Goal: Information Seeking & Learning: Learn about a topic

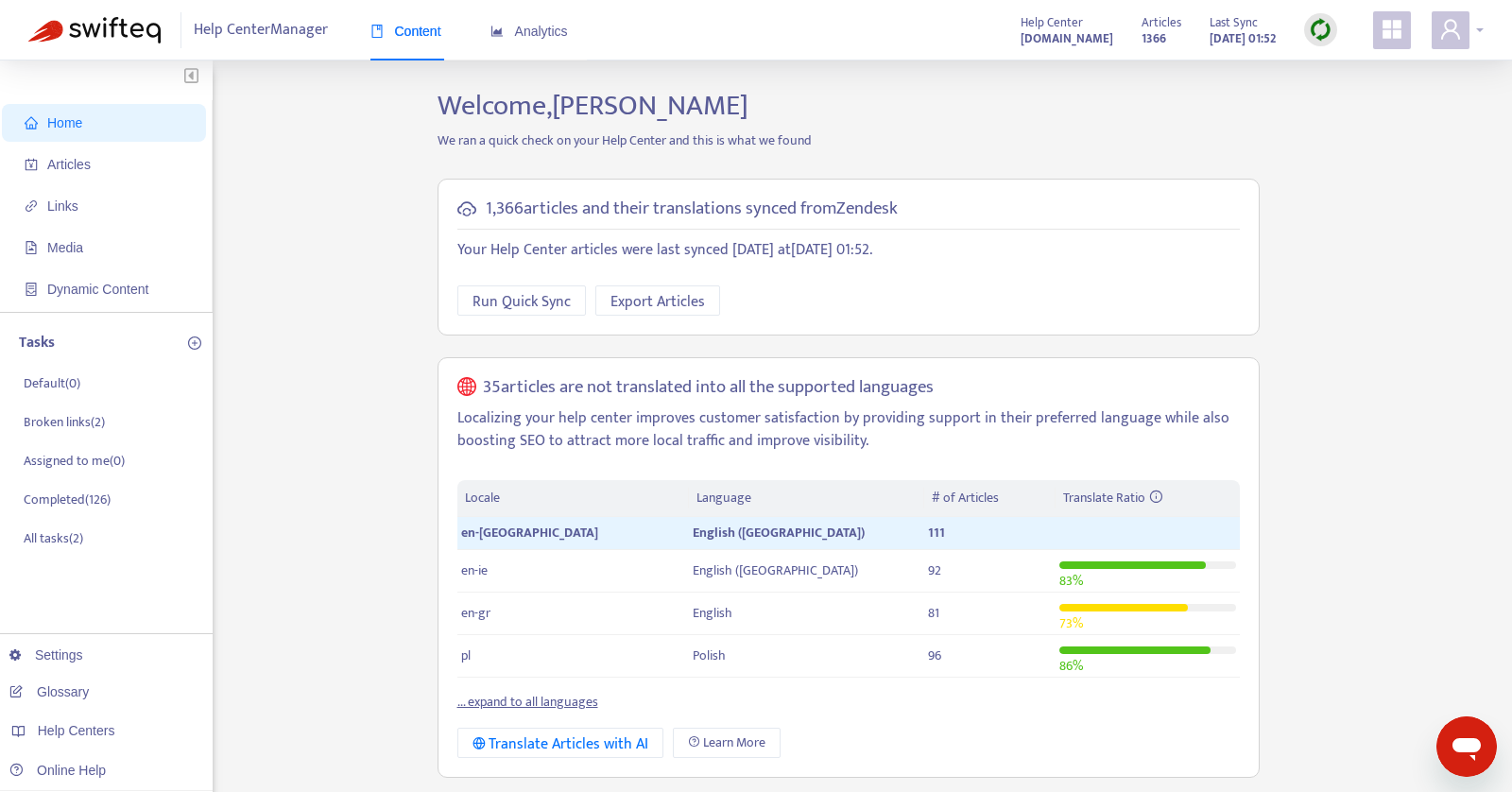
click at [1442, 36] on icon "user" at bounding box center [1450, 29] width 19 height 20
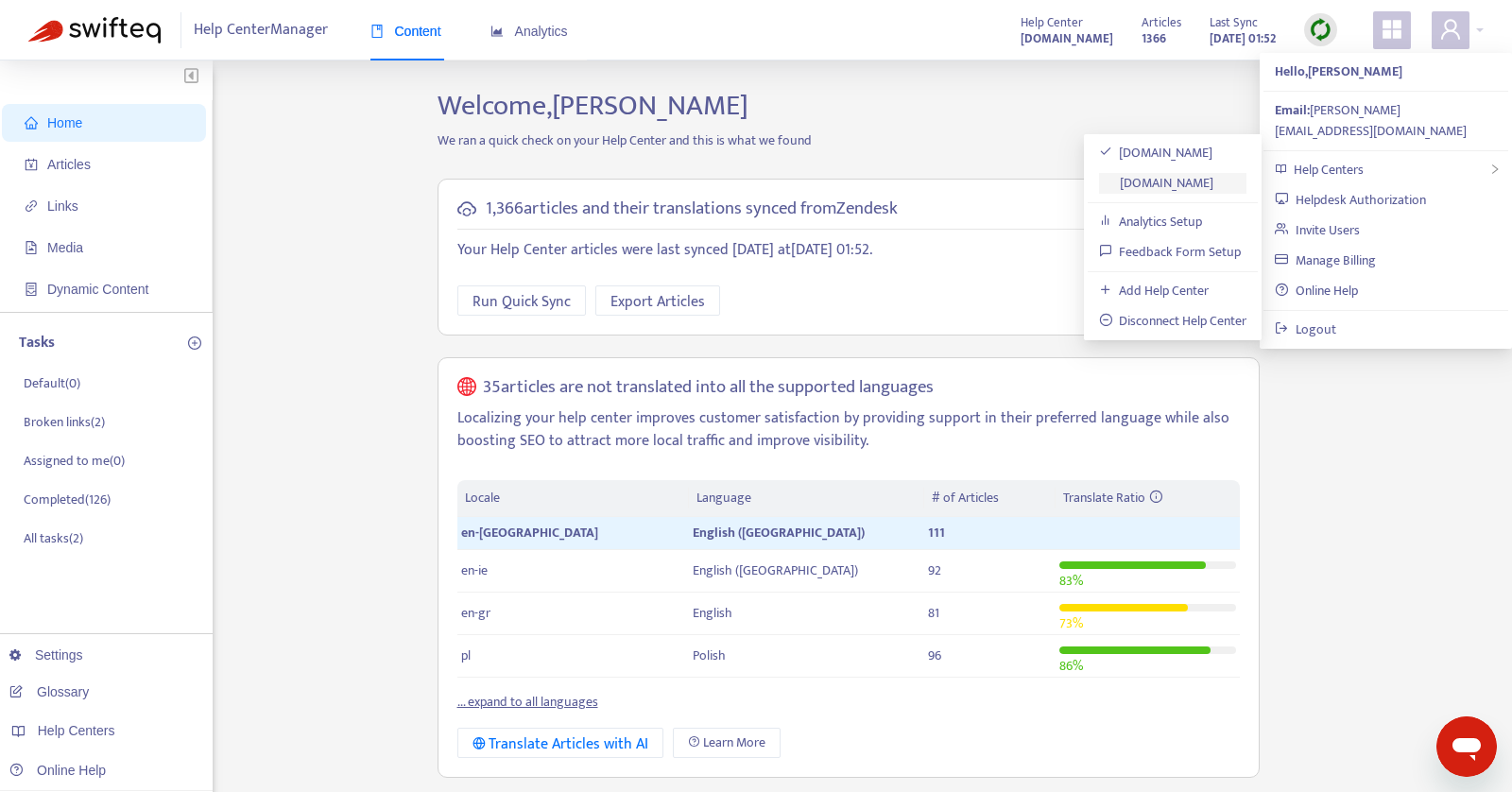
click at [1210, 172] on link "[DOMAIN_NAME]" at bounding box center [1156, 183] width 115 height 22
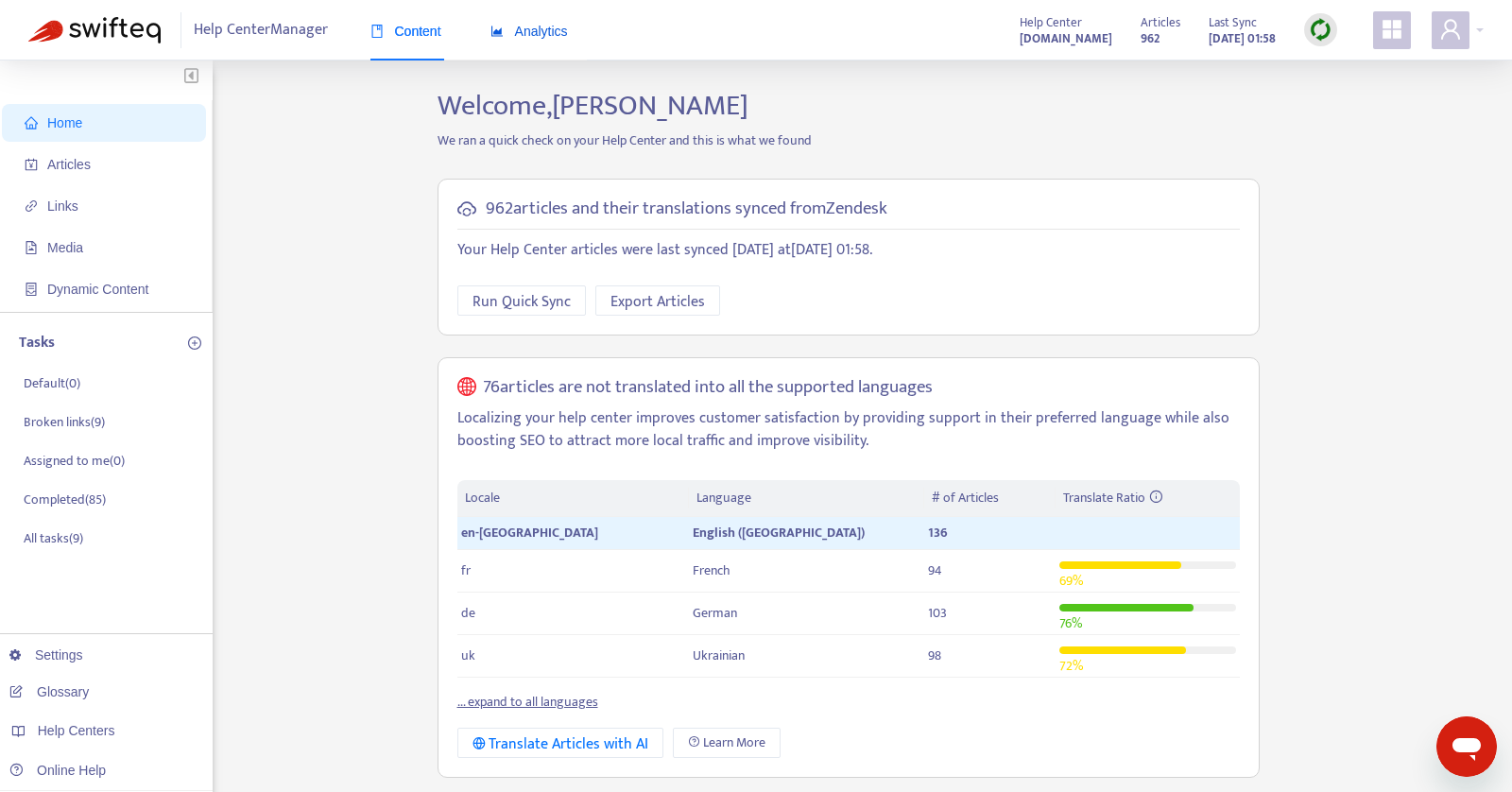
click at [533, 24] on span "Analytics" at bounding box center [528, 31] width 77 height 15
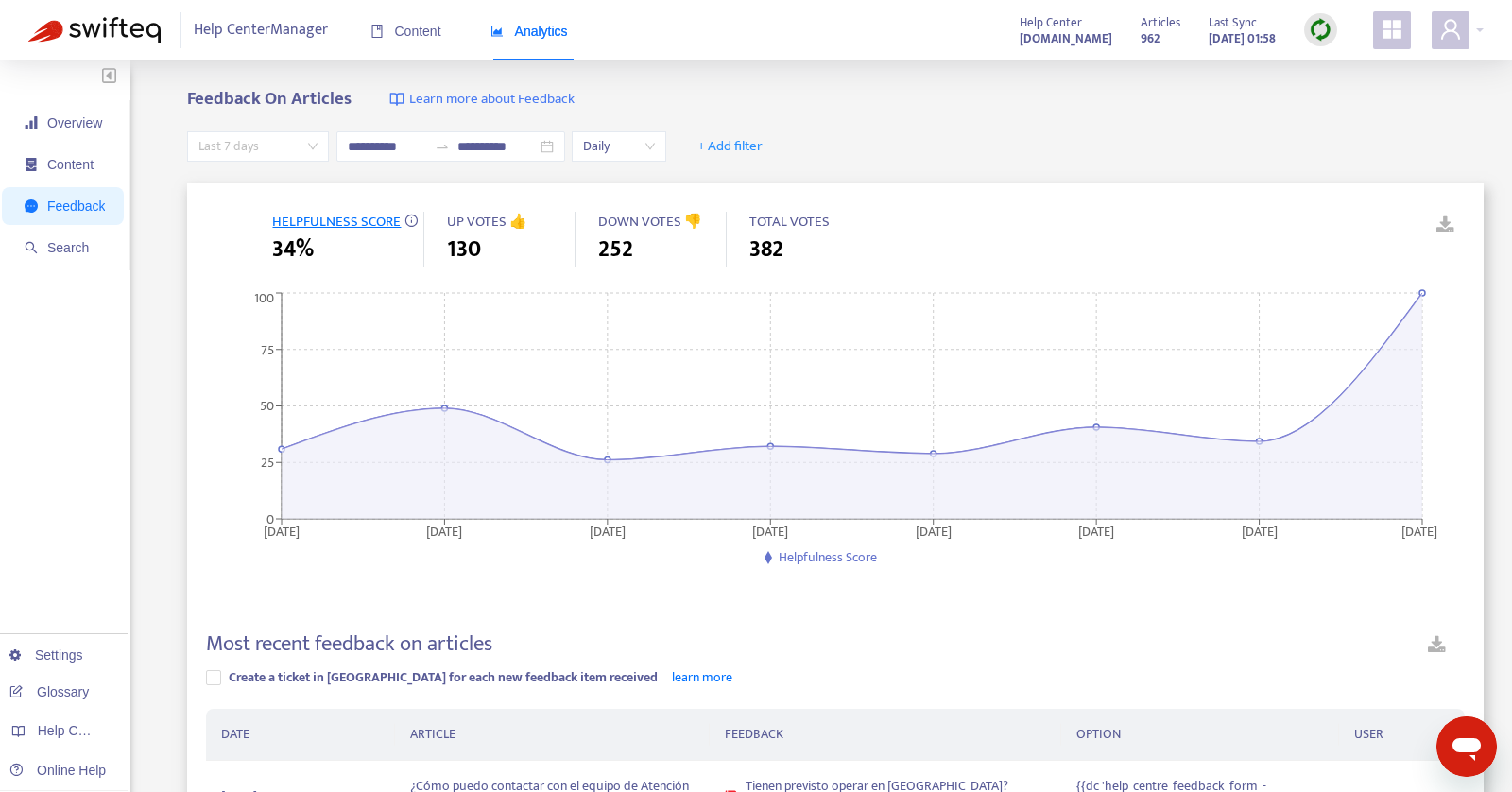
click at [281, 140] on span "Last 7 days" at bounding box center [258, 147] width 119 height 29
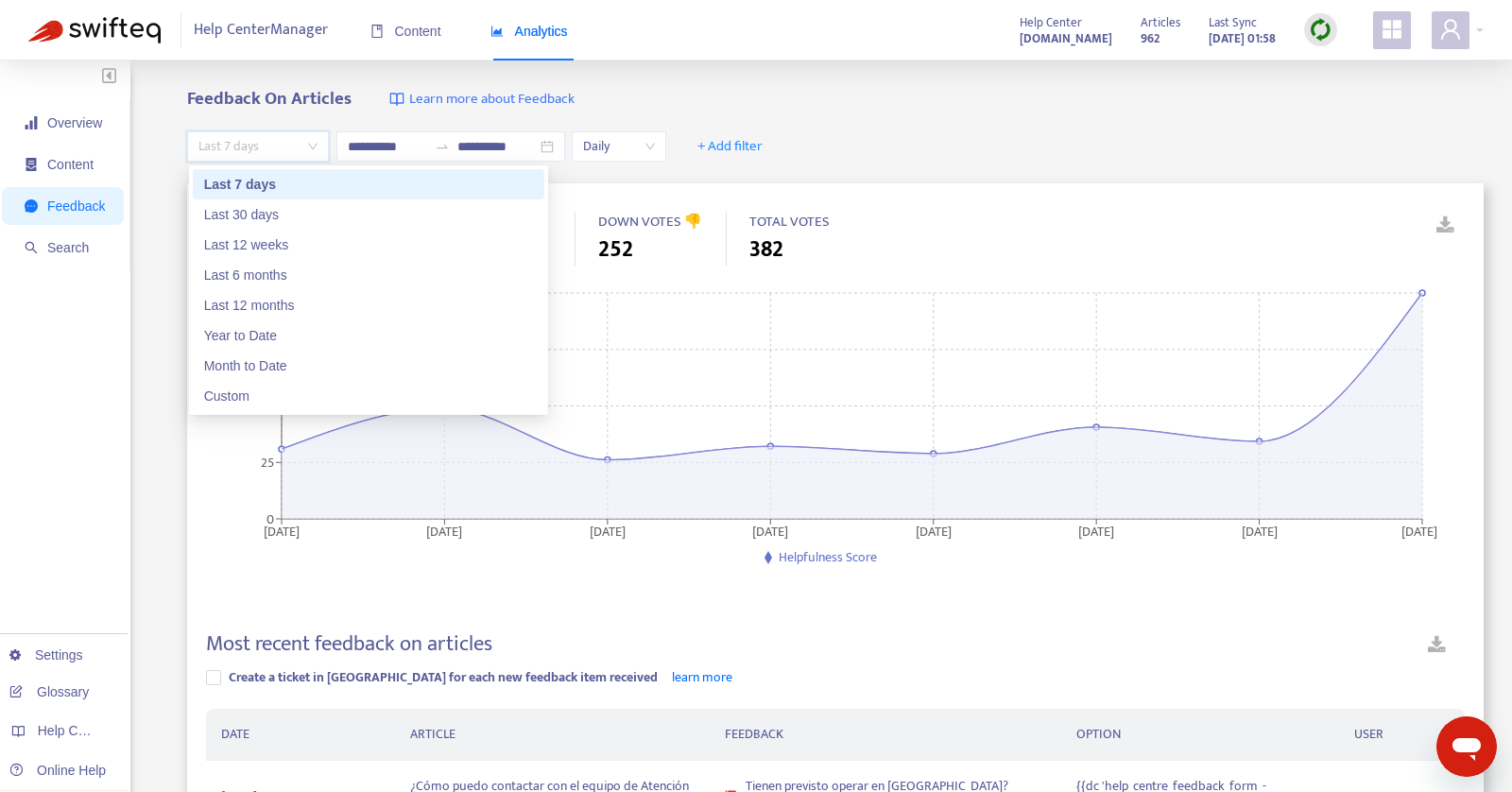
click at [281, 140] on span "Last 7 days" at bounding box center [258, 147] width 119 height 29
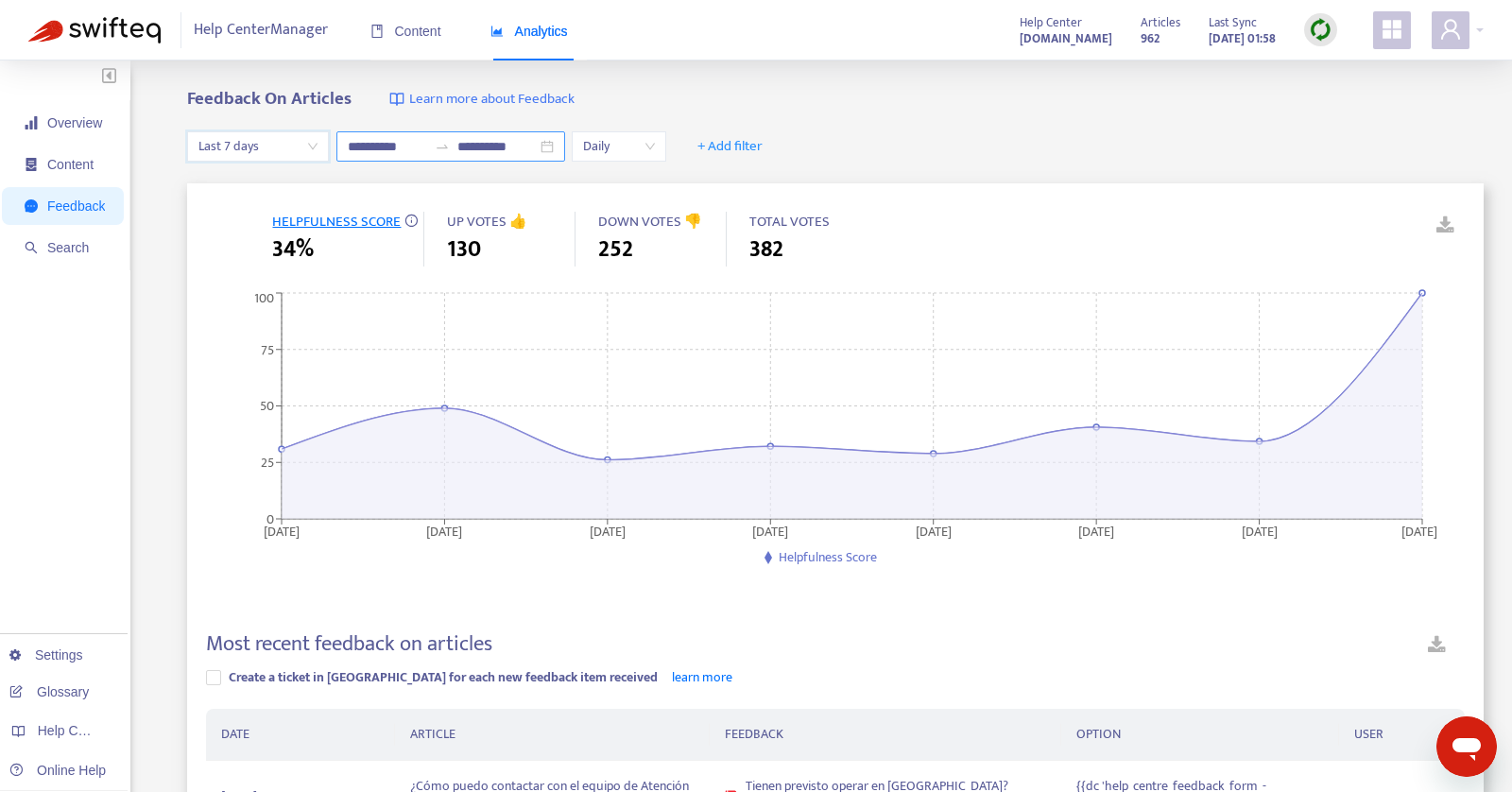
click at [452, 141] on div at bounding box center [442, 147] width 30 height 15
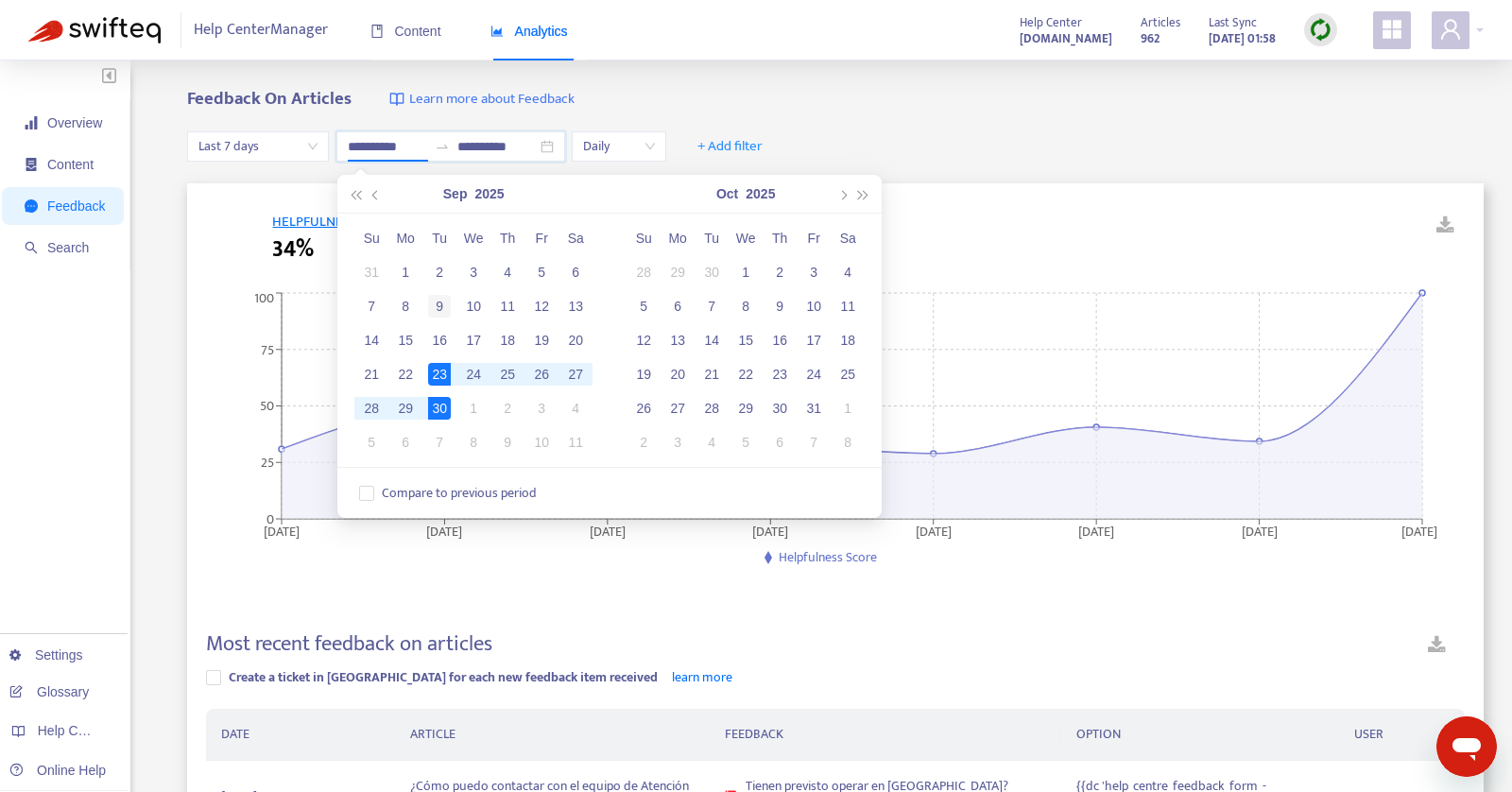
type input "**********"
click at [437, 298] on div "9" at bounding box center [440, 307] width 23 height 23
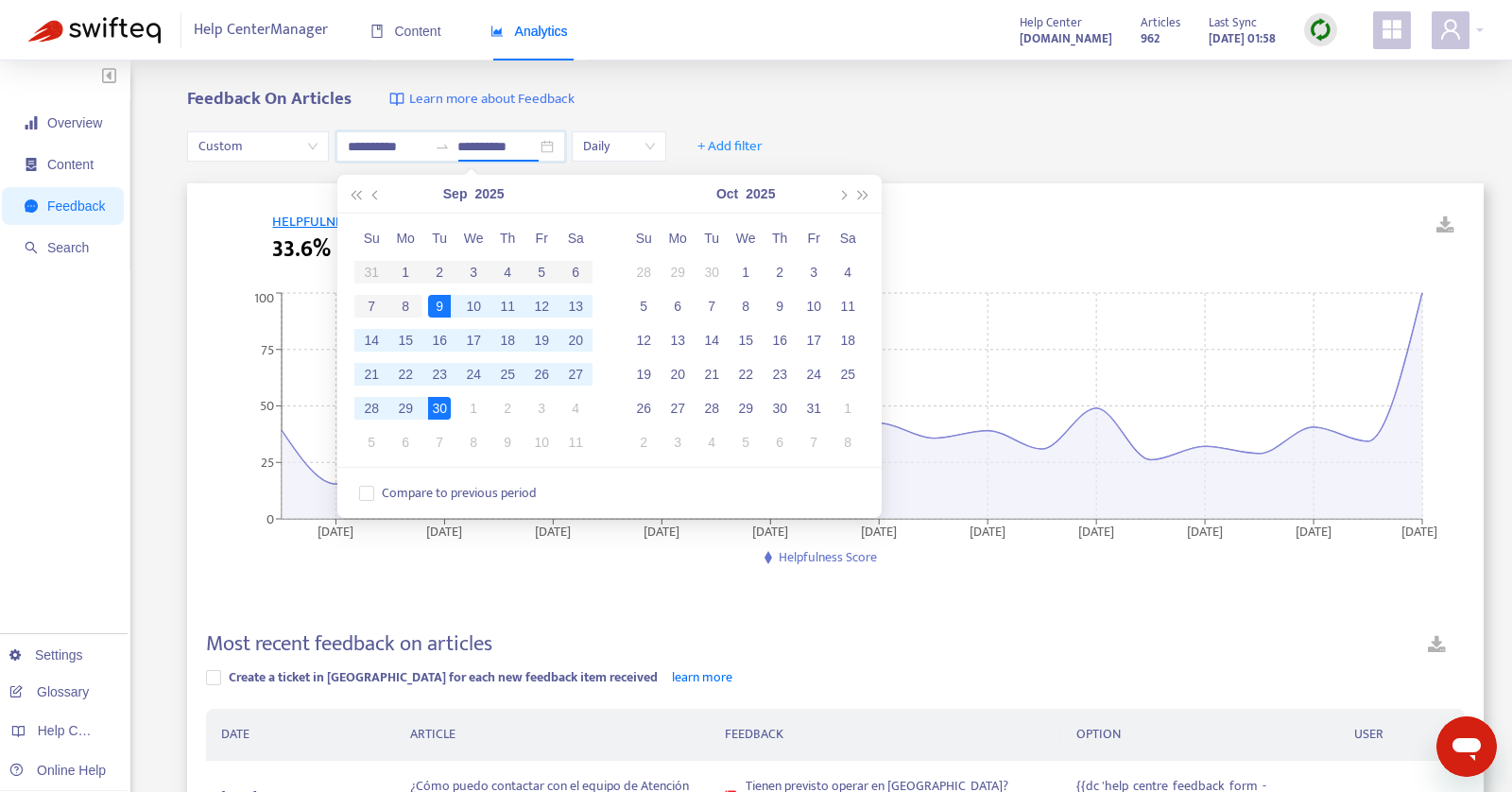
click at [629, 102] on div "Feedback On Articles Learn more about Feedback" at bounding box center [835, 99] width 1296 height 22
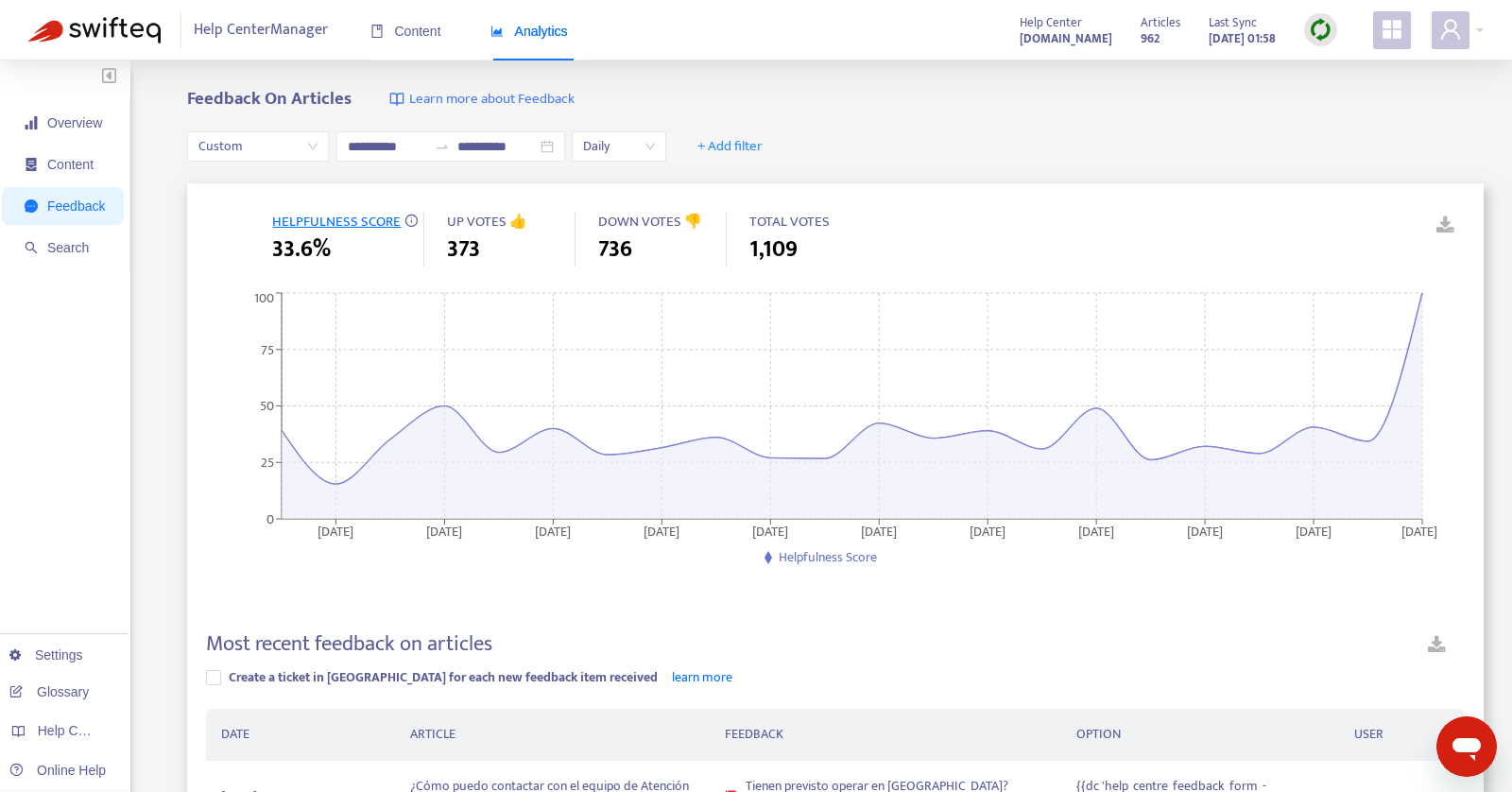
click at [622, 134] on span "Daily" at bounding box center [619, 147] width 71 height 29
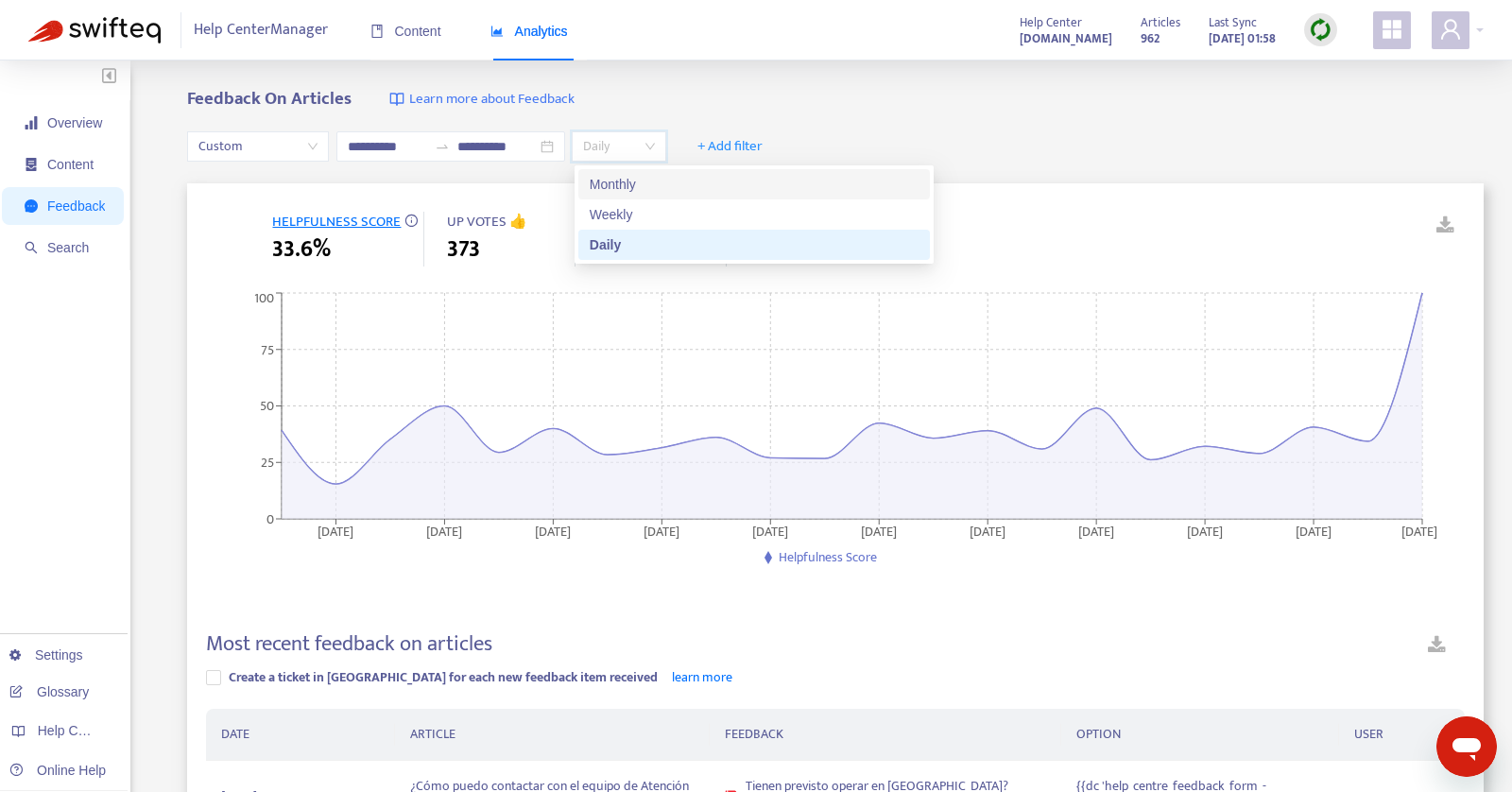
click at [618, 180] on div "Monthly" at bounding box center [755, 185] width 329 height 21
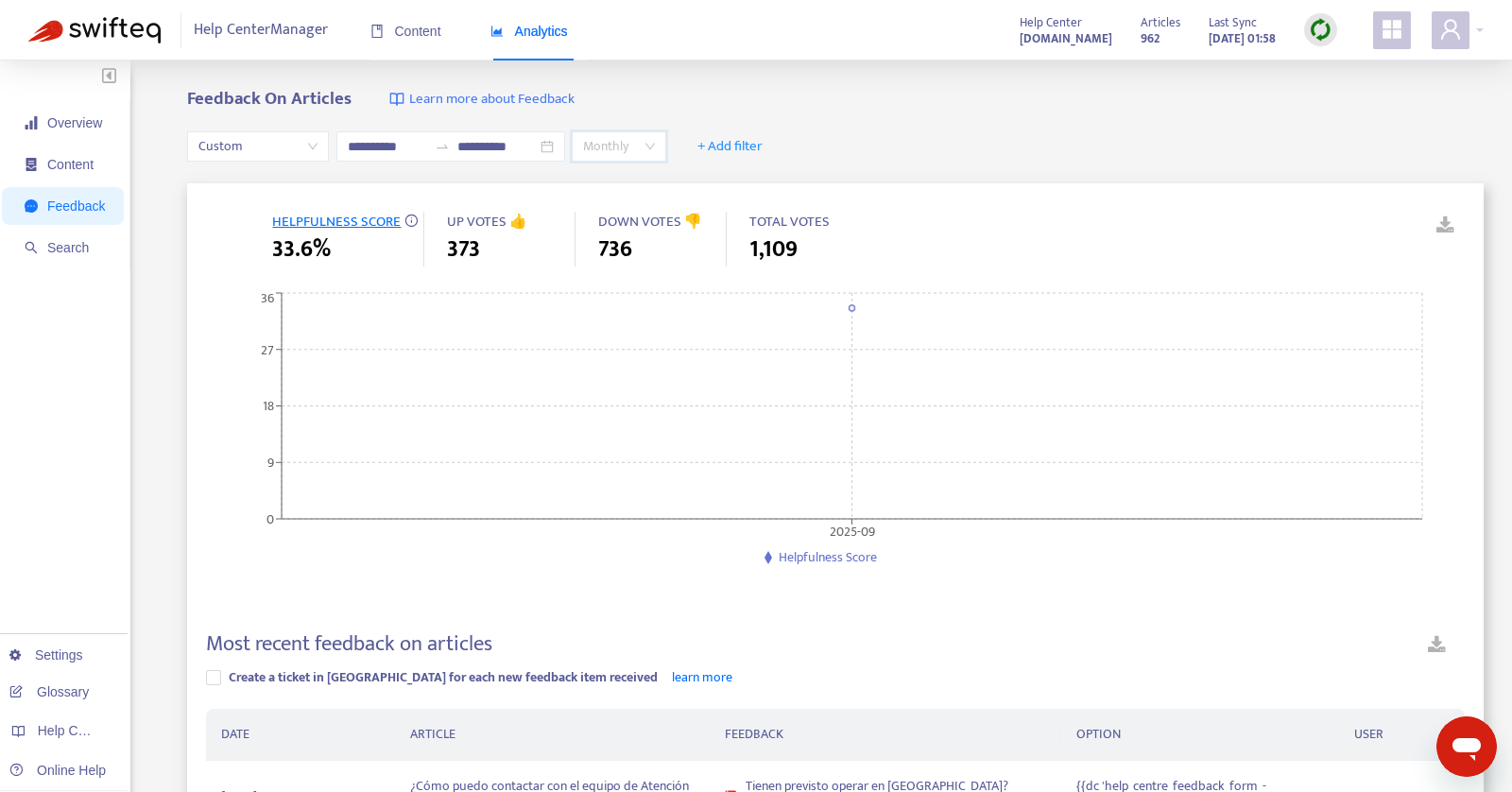
click at [618, 148] on span "Monthly" at bounding box center [619, 147] width 71 height 29
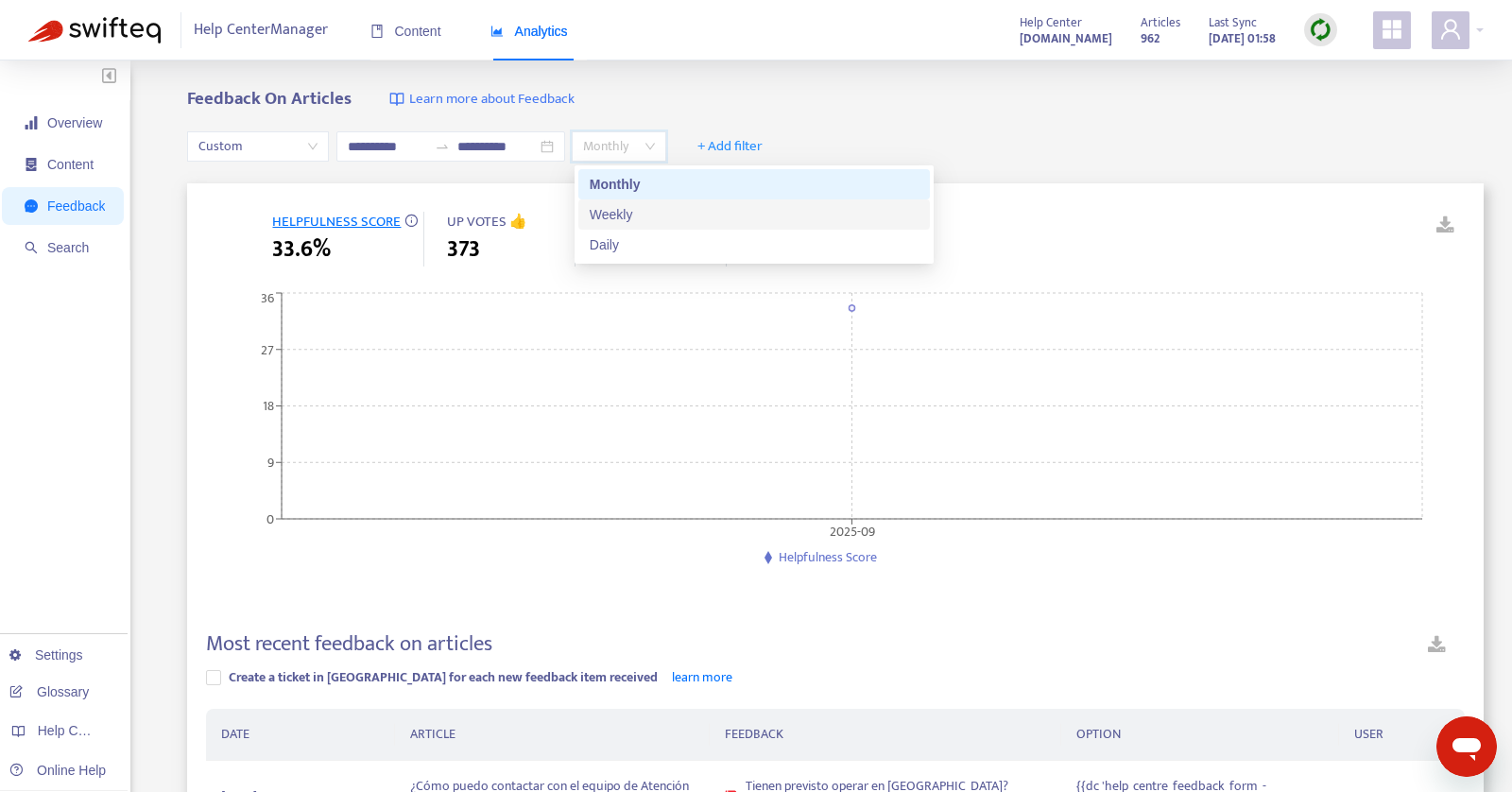
click at [618, 205] on div "Weekly" at bounding box center [755, 214] width 329 height 21
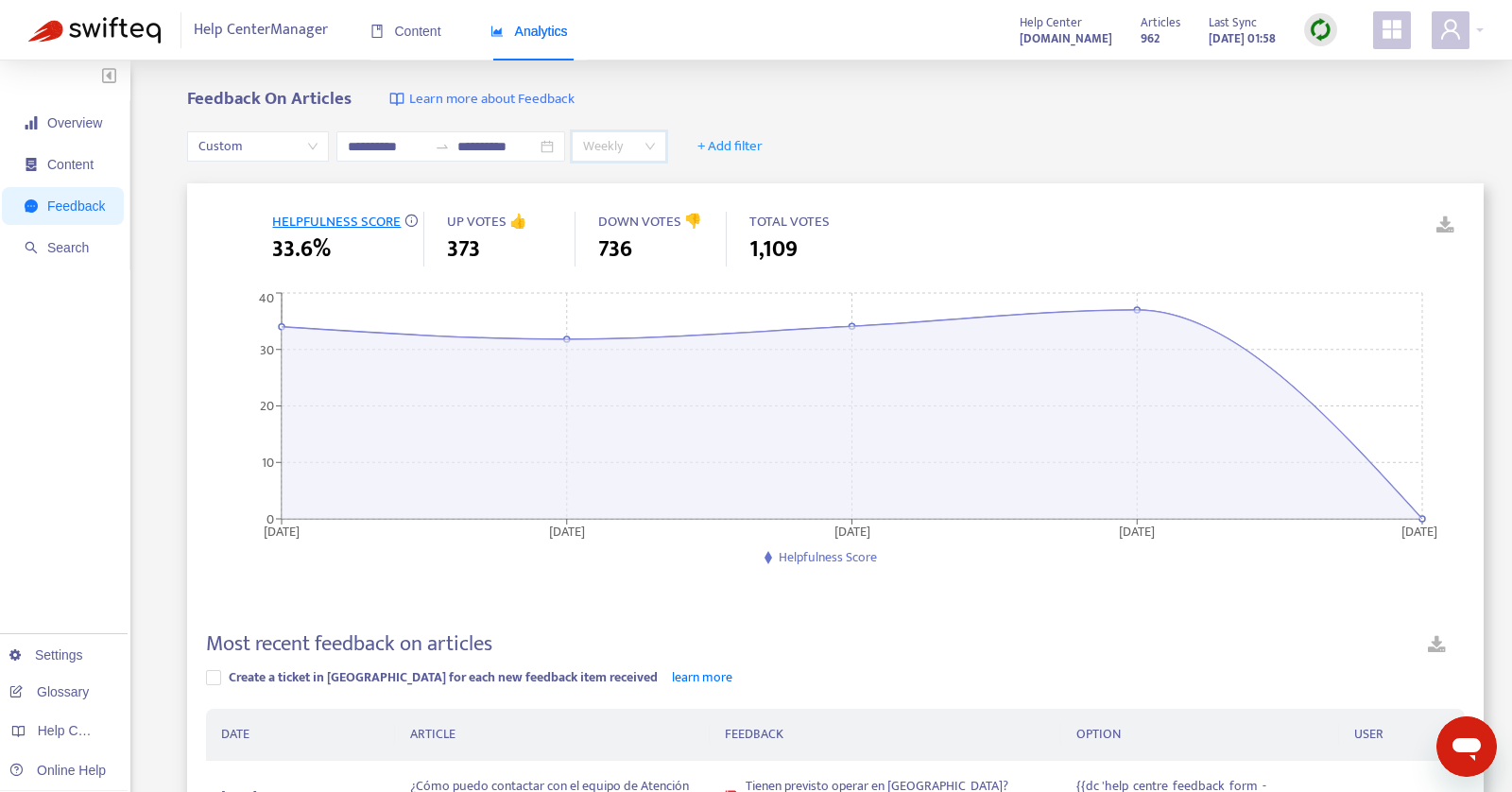
click at [624, 140] on span "Weekly" at bounding box center [619, 147] width 71 height 29
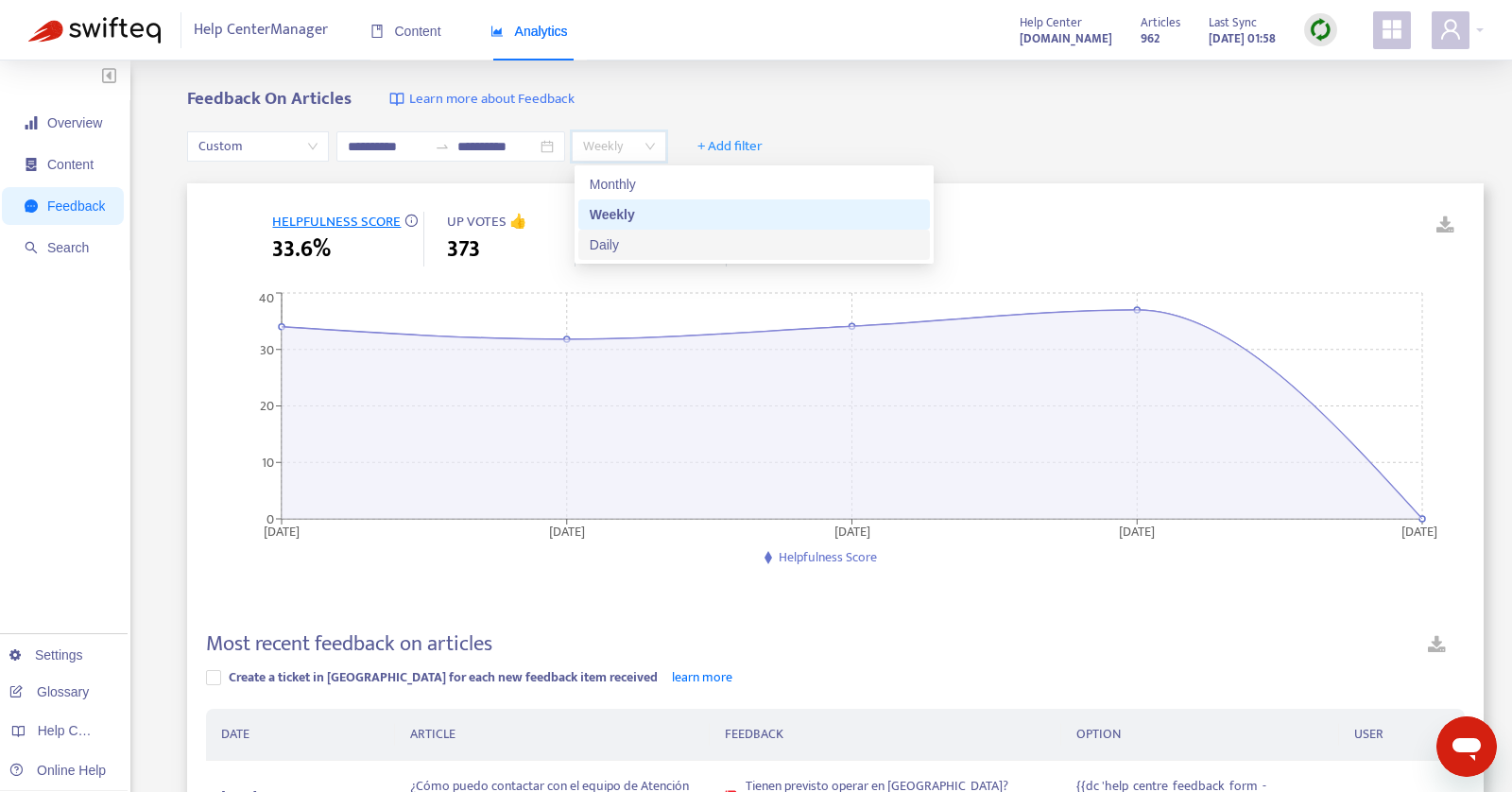
click at [627, 243] on div "Daily" at bounding box center [755, 245] width 329 height 21
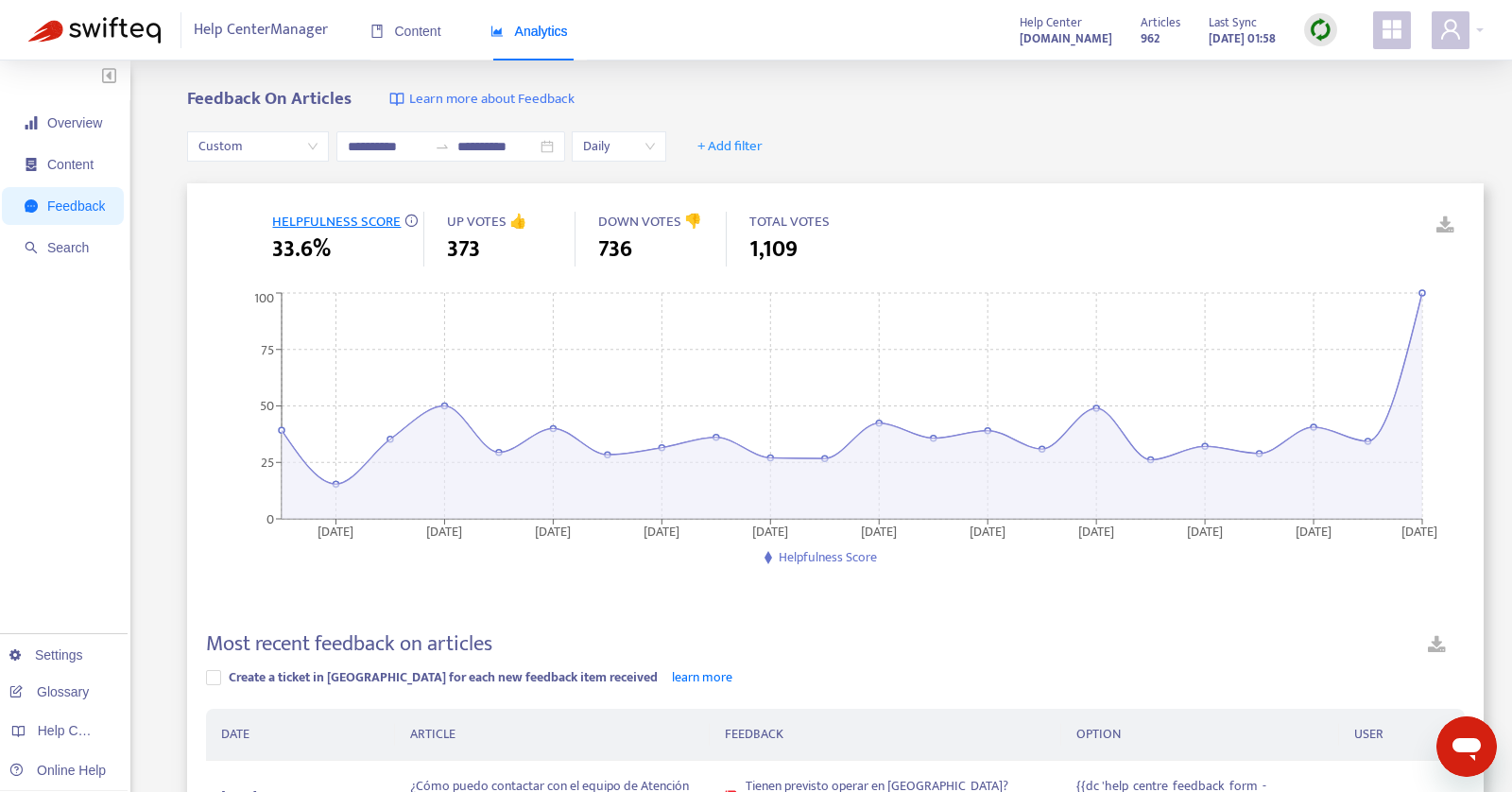
click at [870, 131] on div "**********" at bounding box center [835, 147] width 1296 height 72
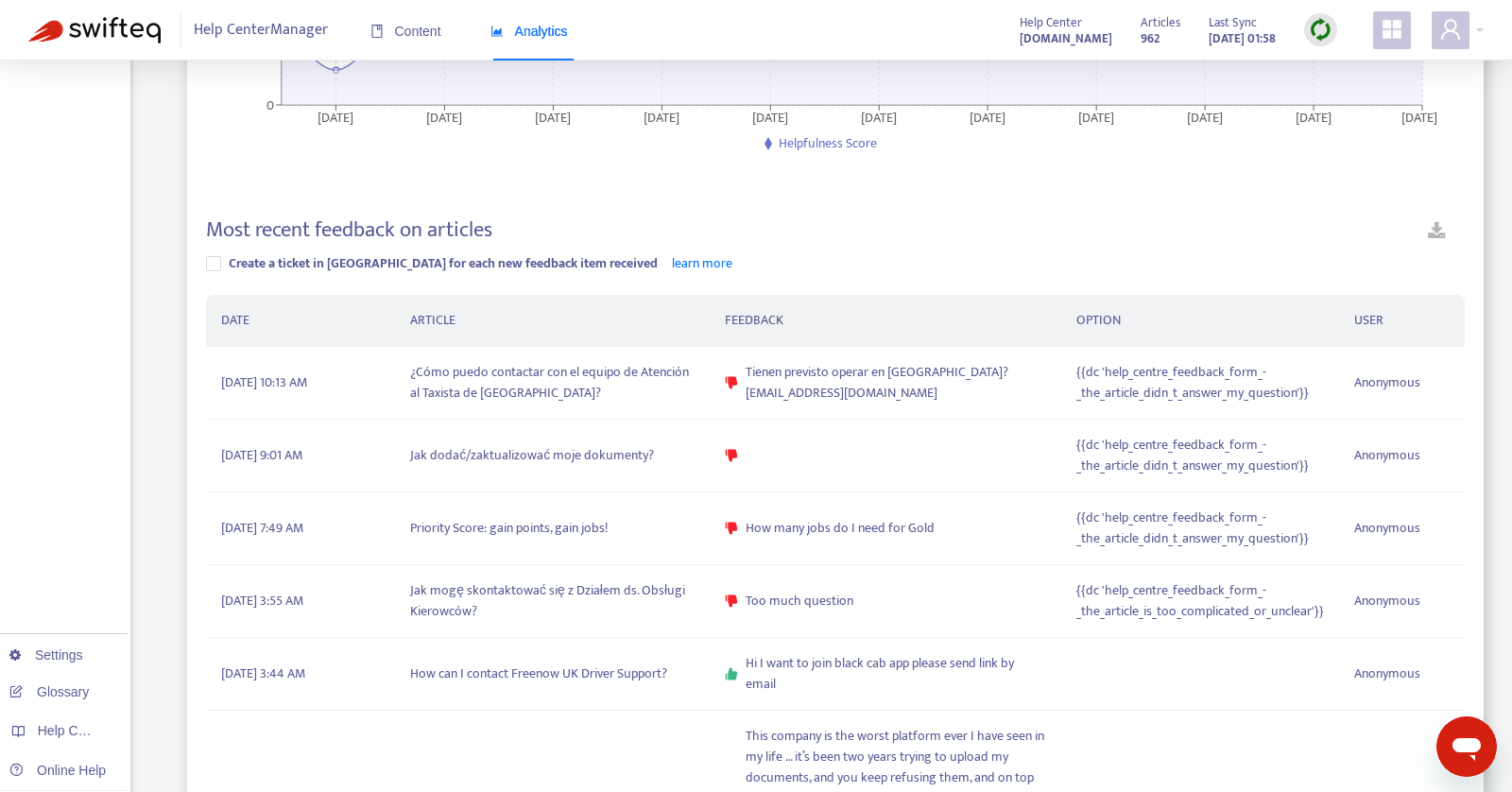
scroll to position [1475, 0]
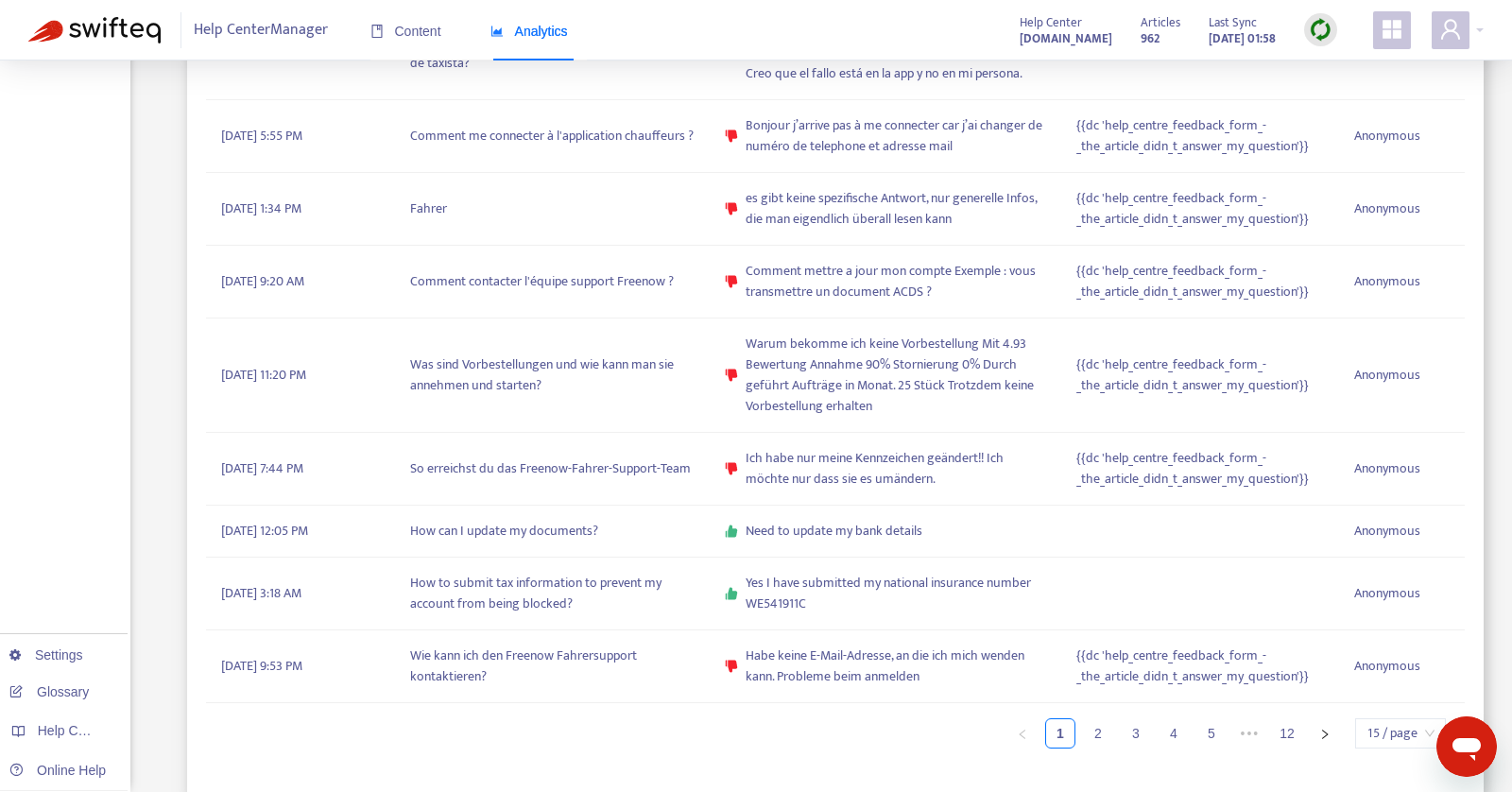
click at [1375, 735] on span "15 / page" at bounding box center [1400, 734] width 68 height 29
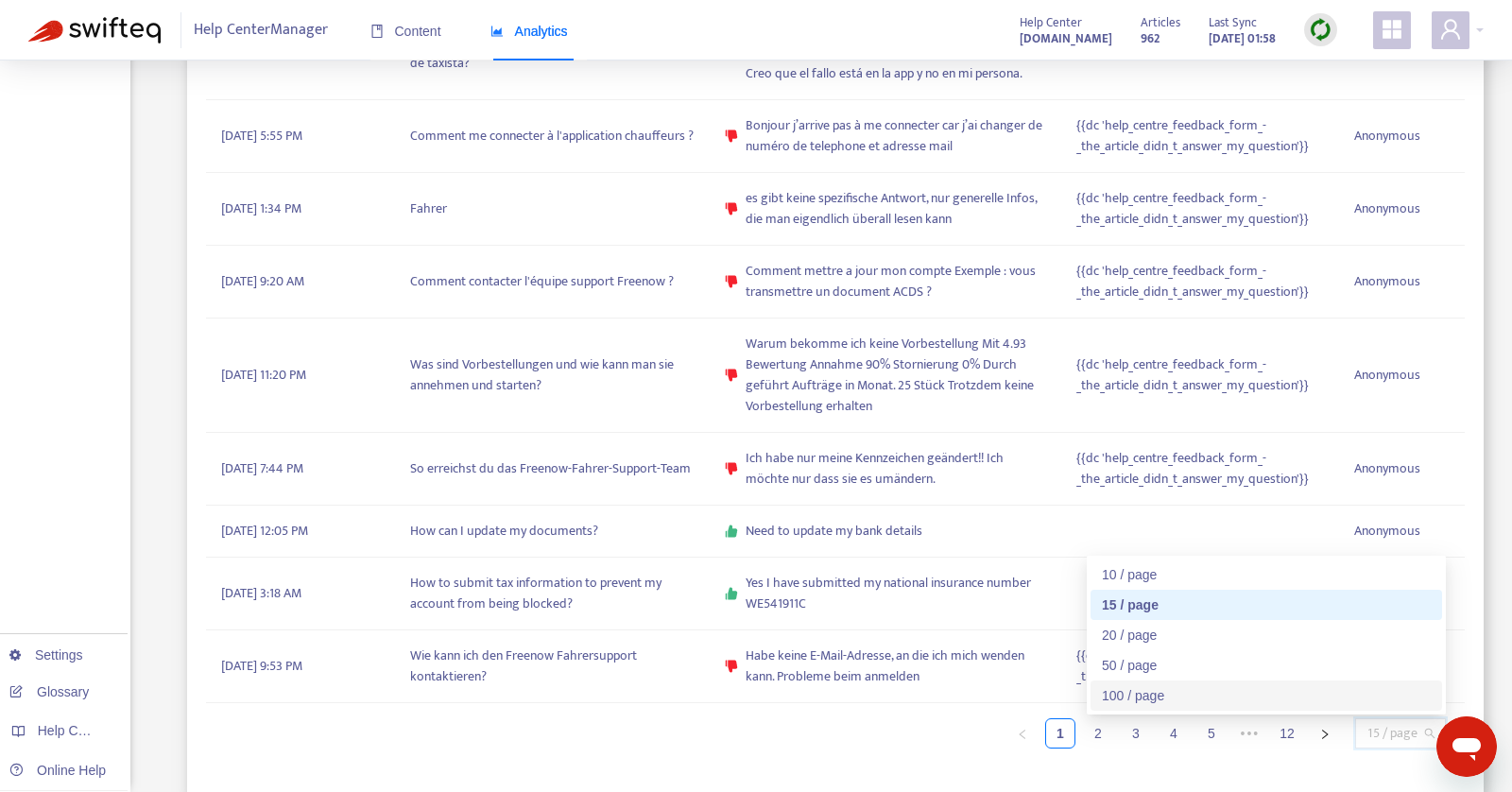
click at [1312, 703] on div "100 / page" at bounding box center [1267, 696] width 329 height 21
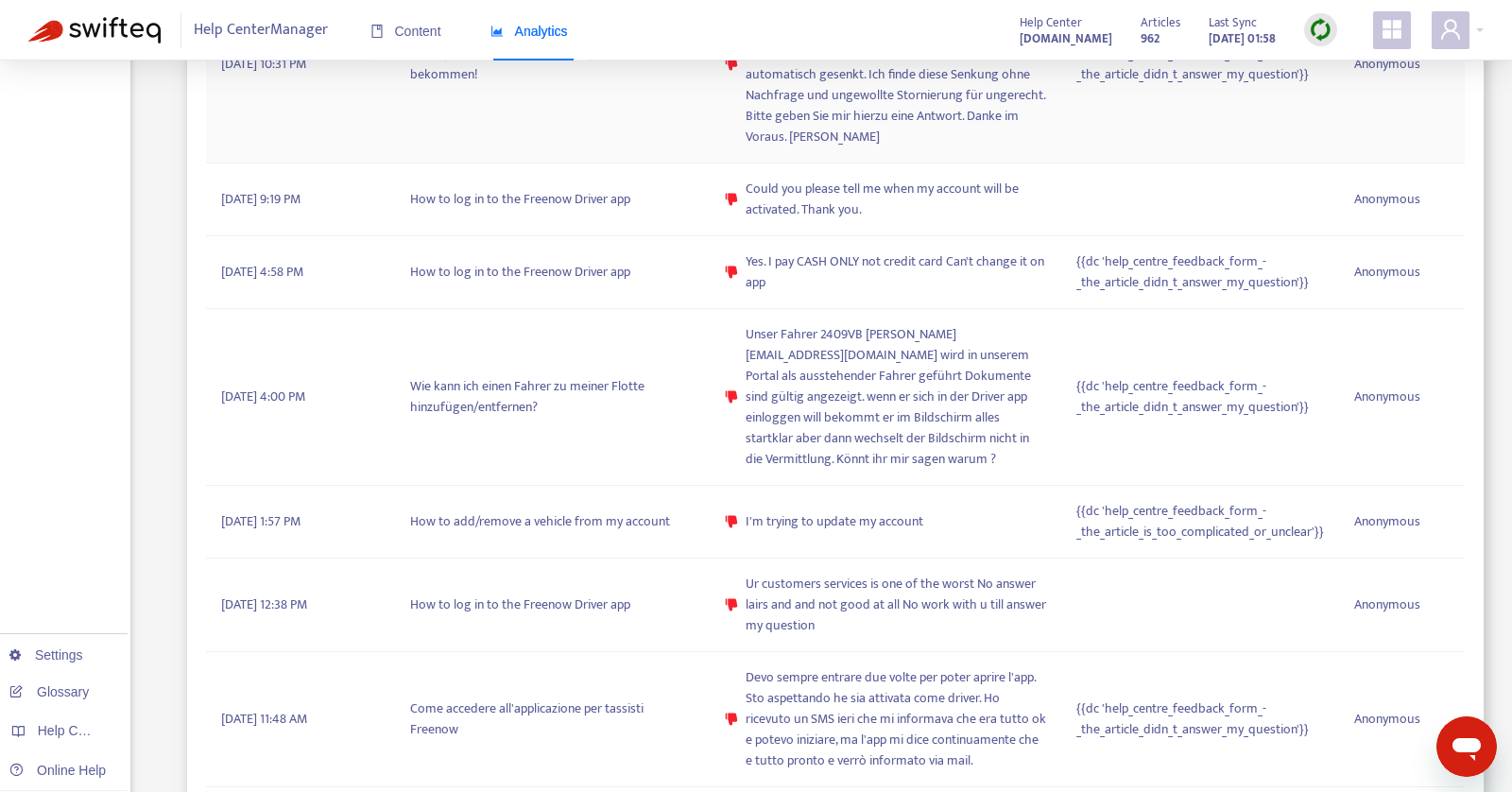
scroll to position [9767, 0]
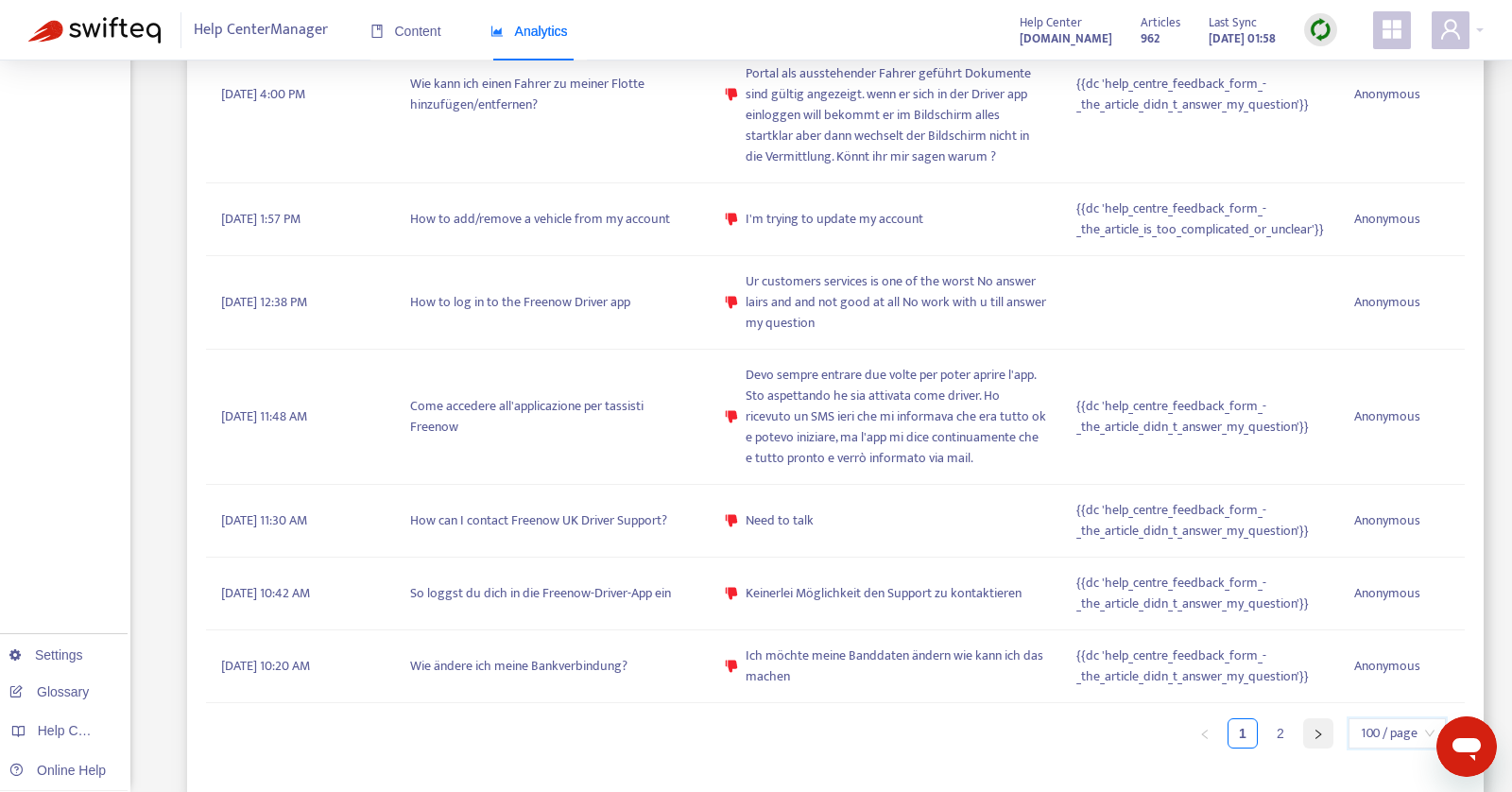
click at [1318, 729] on icon "right" at bounding box center [1318, 735] width 11 height 11
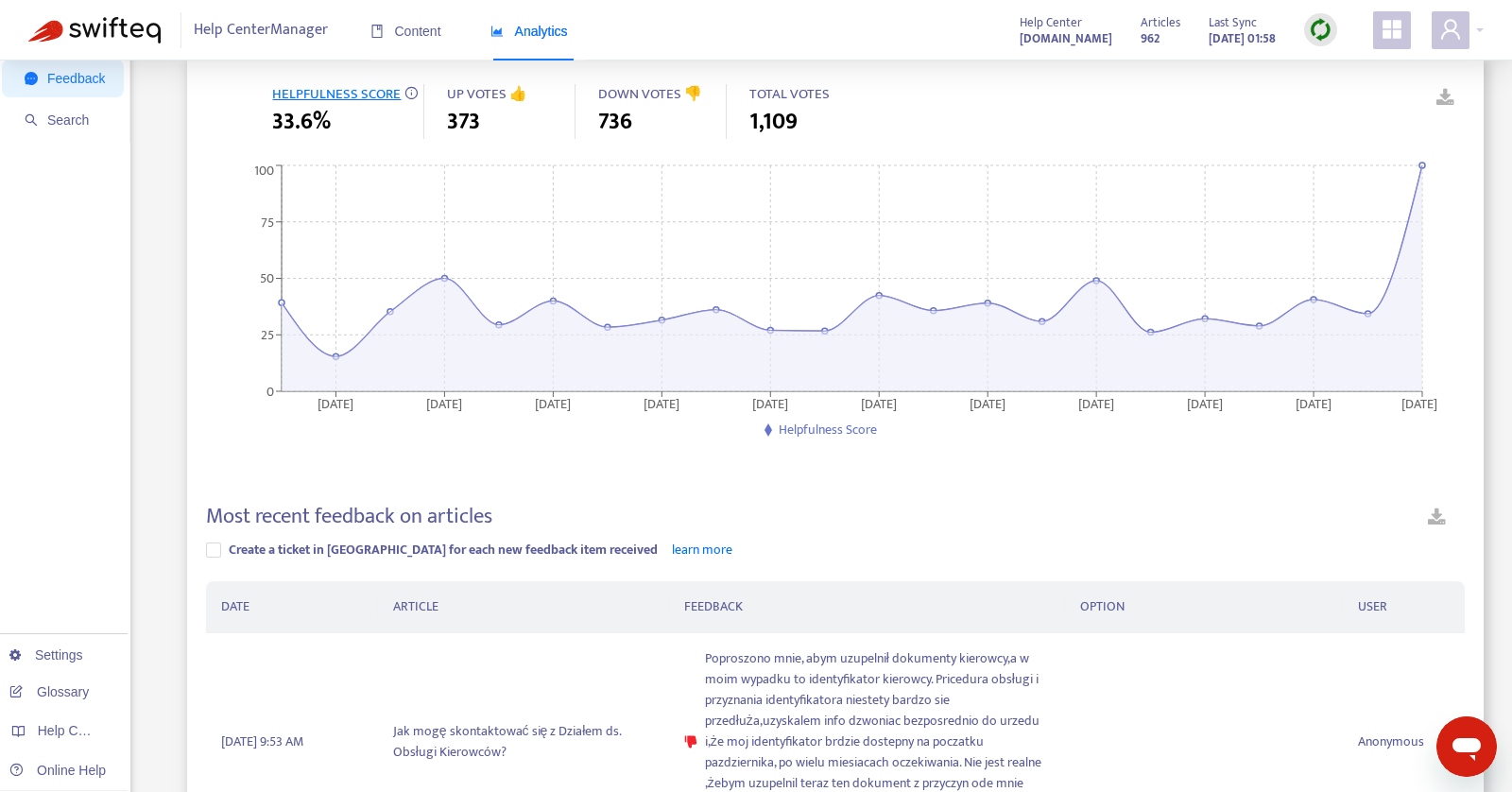
scroll to position [0, 0]
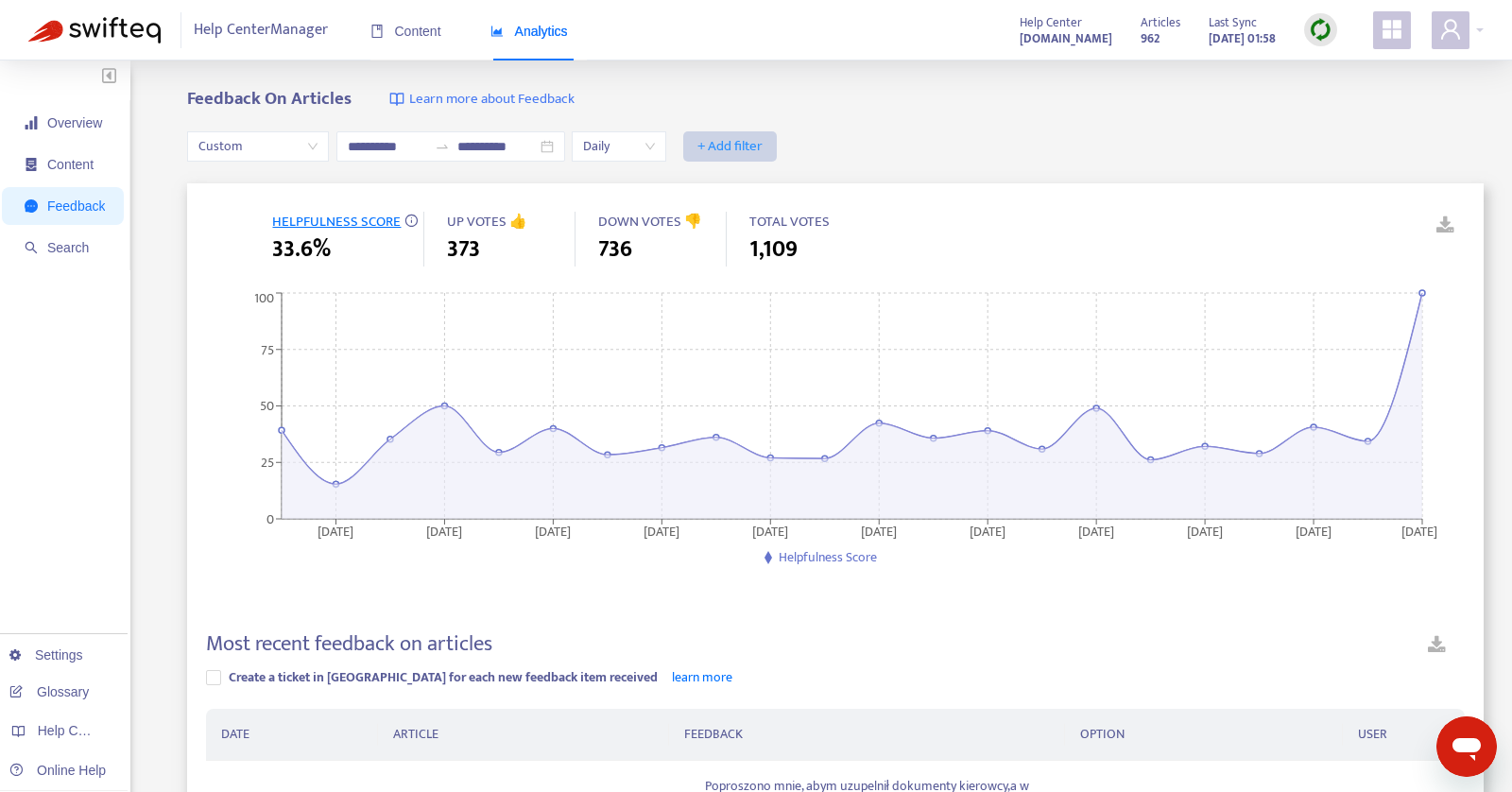
click at [743, 147] on span "+ Add filter" at bounding box center [730, 147] width 66 height 23
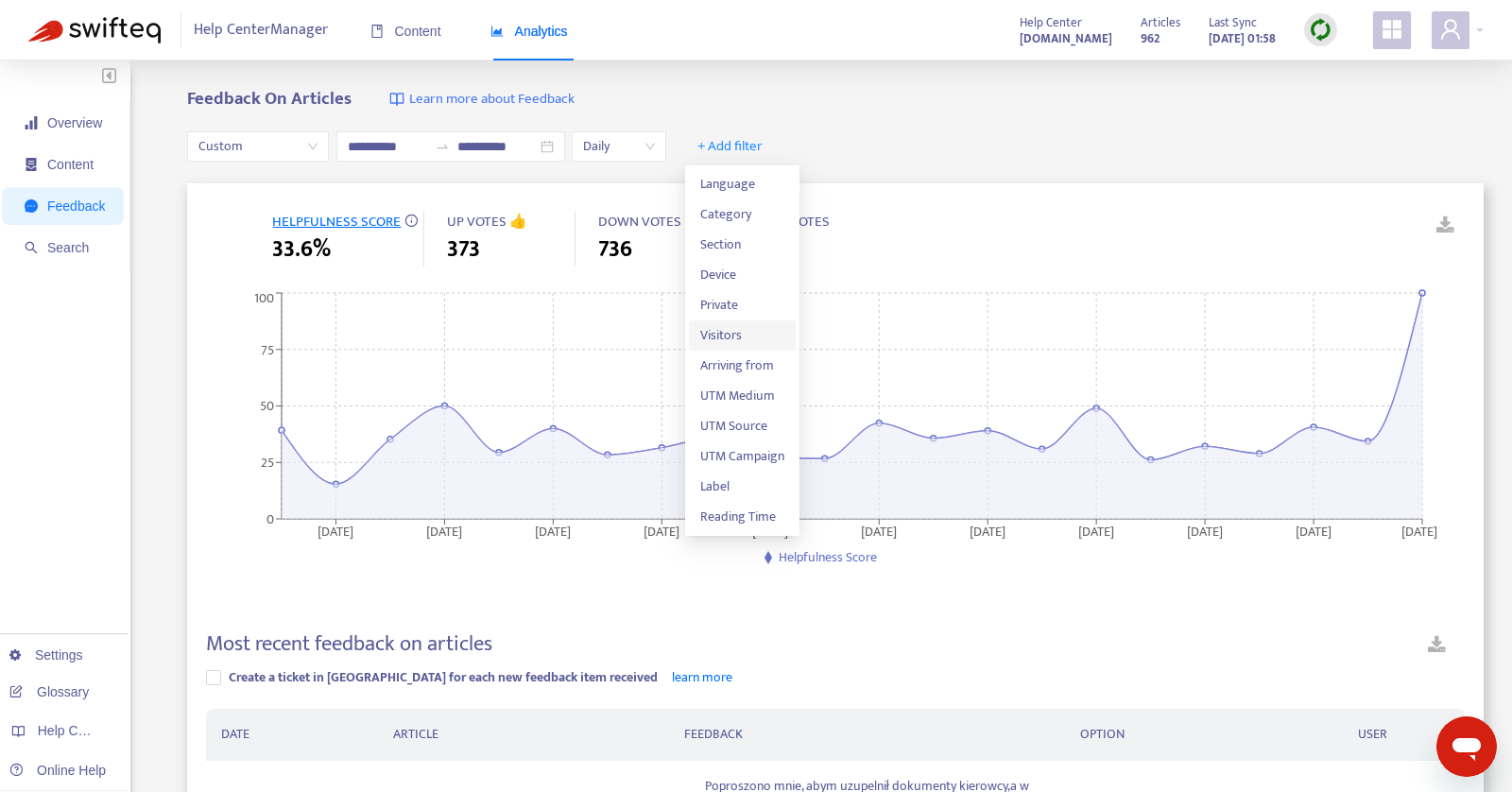
click at [732, 334] on span "Visitors" at bounding box center [742, 336] width 84 height 21
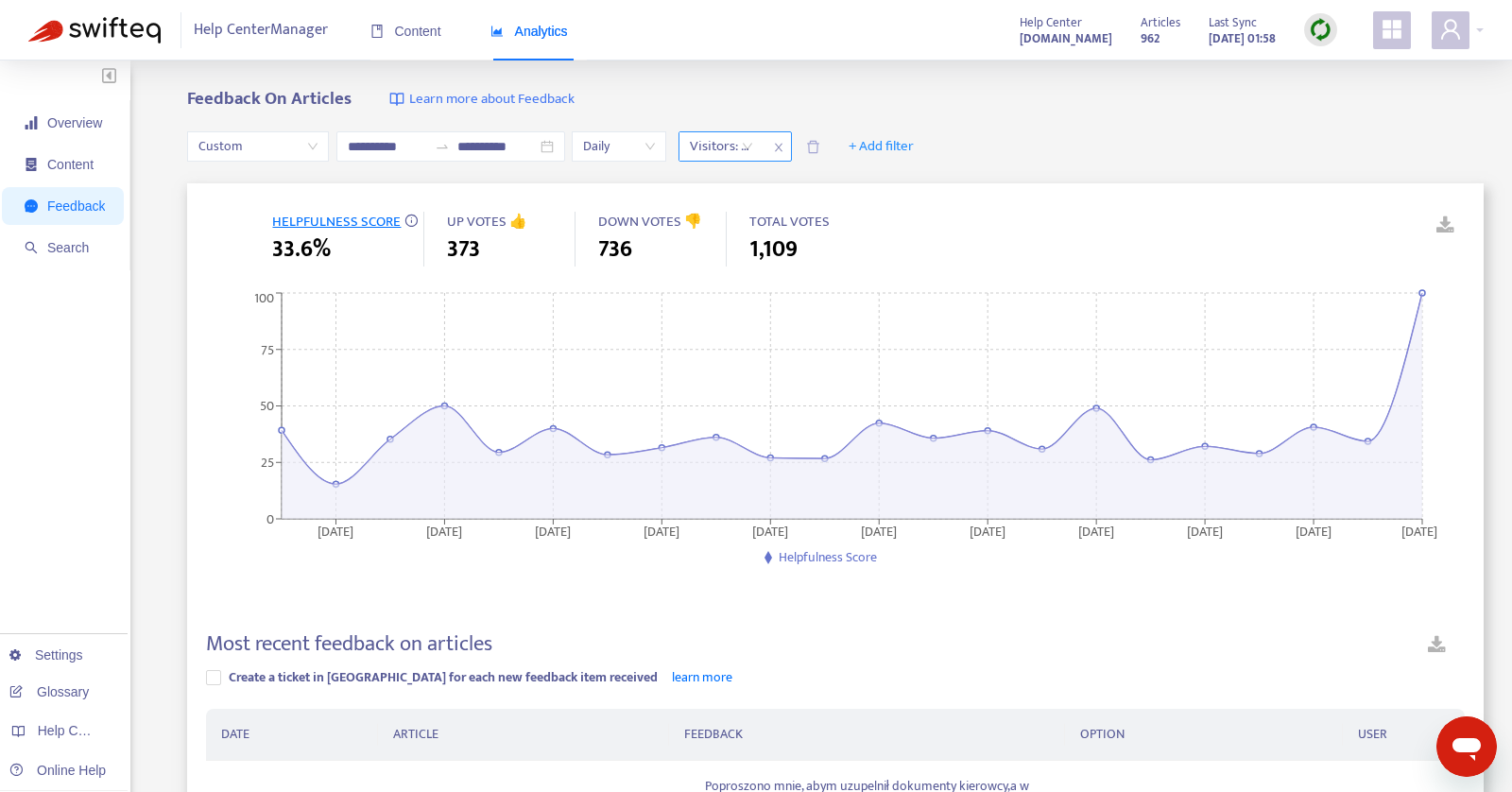
click at [750, 148] on div "Visitors: All" at bounding box center [721, 147] width 84 height 29
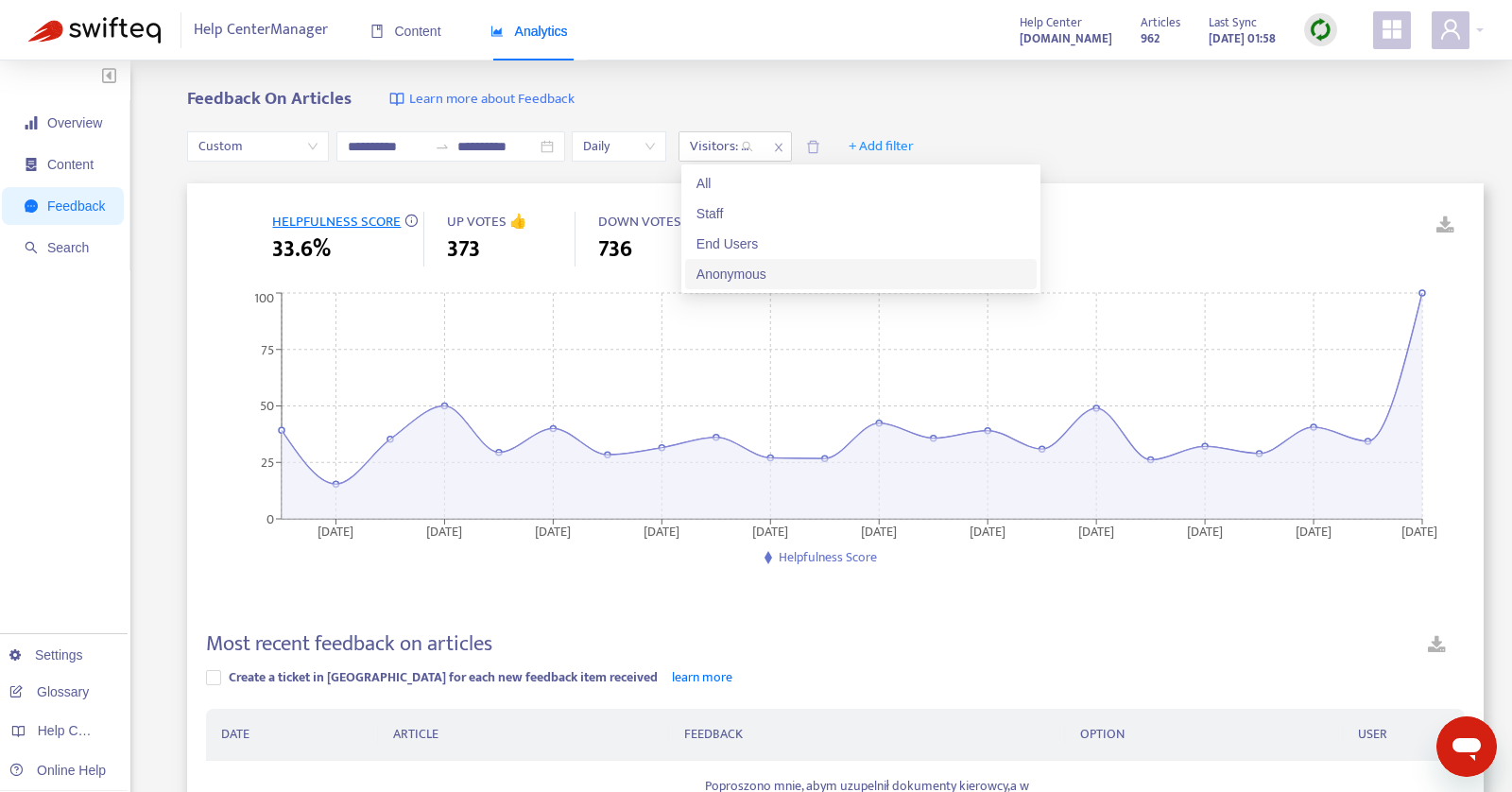
click at [718, 279] on div "Anonymous" at bounding box center [861, 274] width 329 height 21
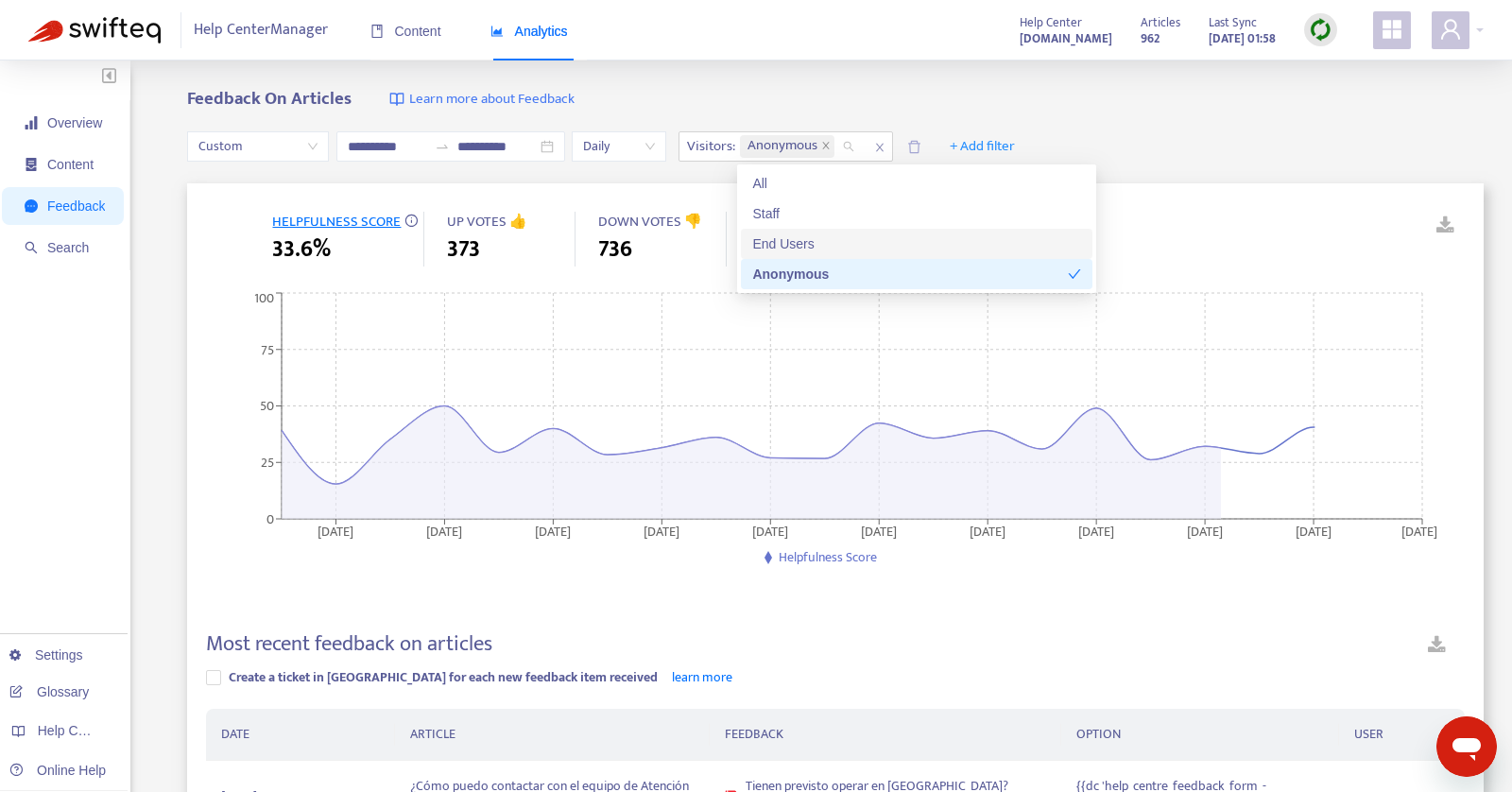
click at [765, 242] on div "End Users" at bounding box center [916, 244] width 329 height 21
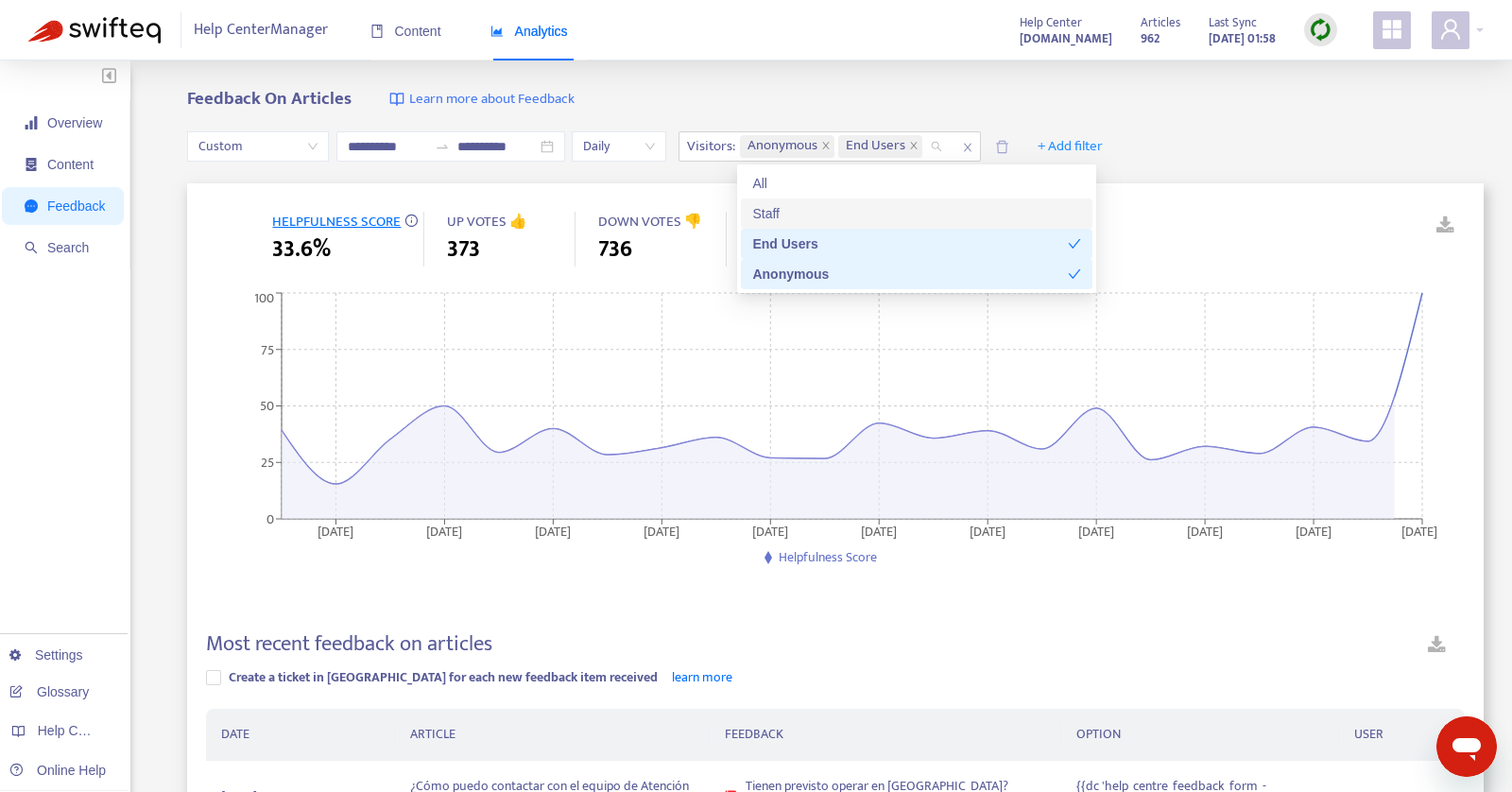
click at [890, 211] on div "Staff" at bounding box center [916, 213] width 329 height 21
click at [890, 211] on div "Staff" at bounding box center [910, 213] width 316 height 21
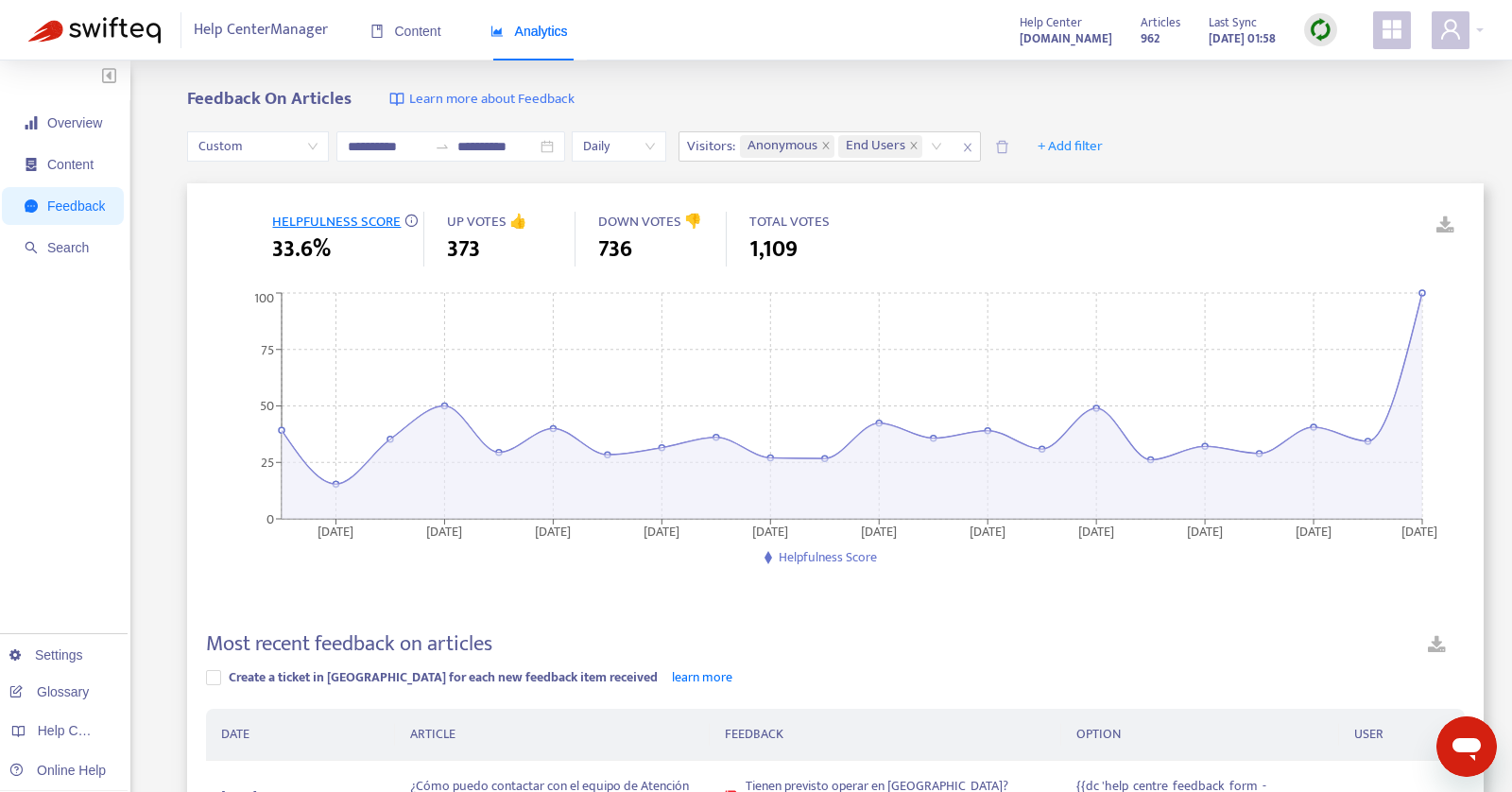
click at [1220, 141] on div "**********" at bounding box center [835, 147] width 1296 height 72
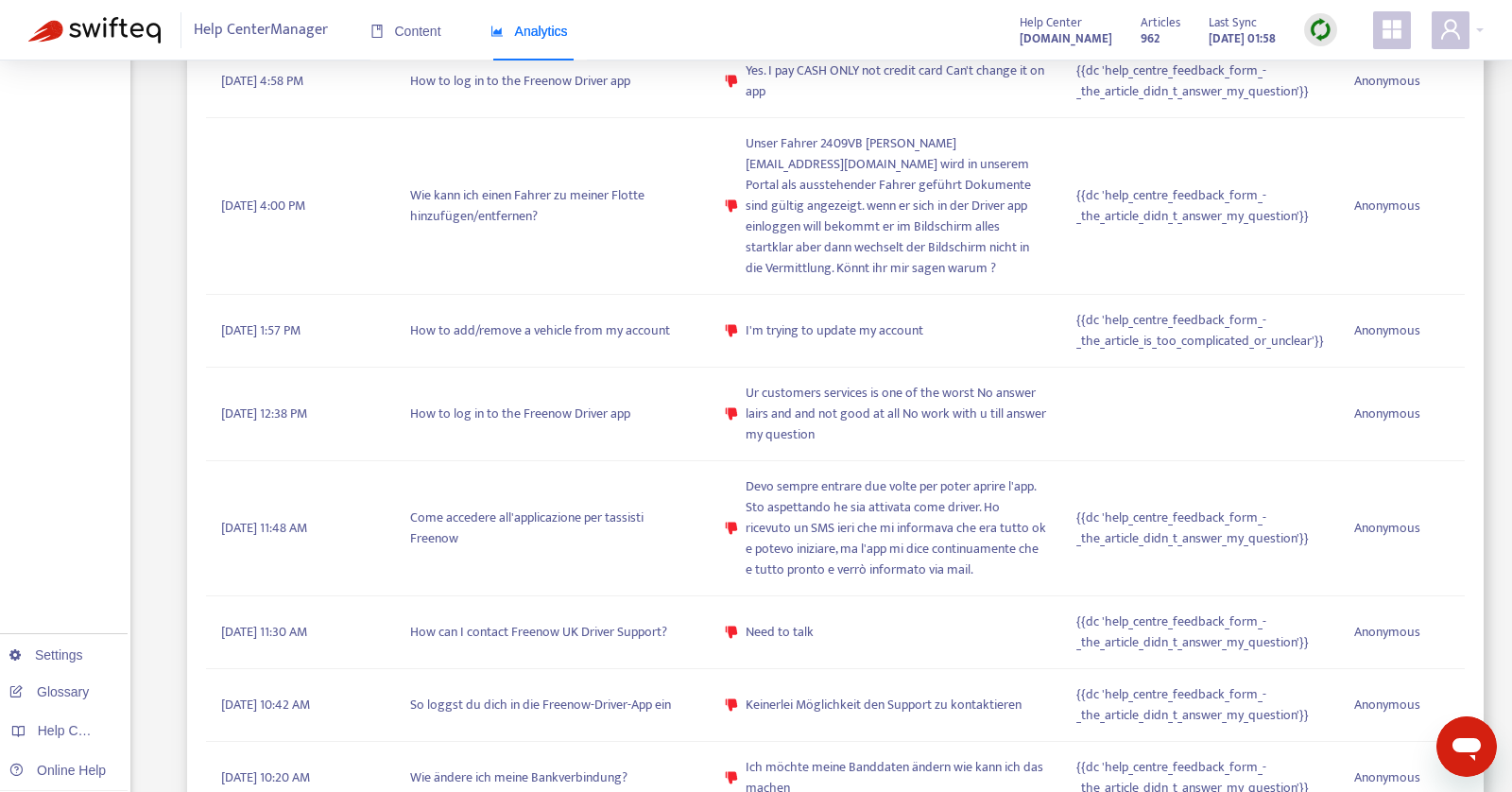
scroll to position [9767, 0]
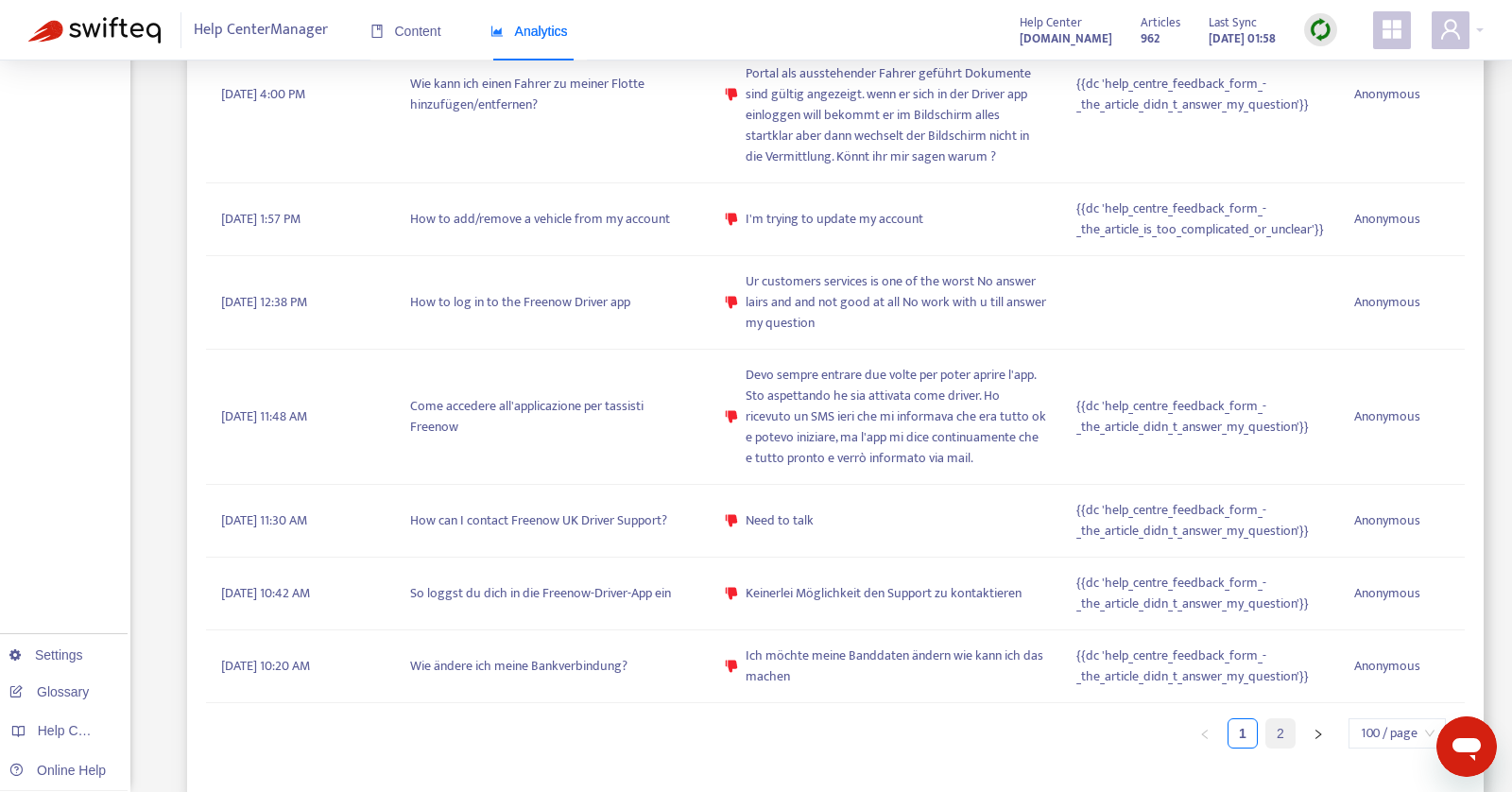
click at [1283, 733] on link "2" at bounding box center [1281, 734] width 29 height 29
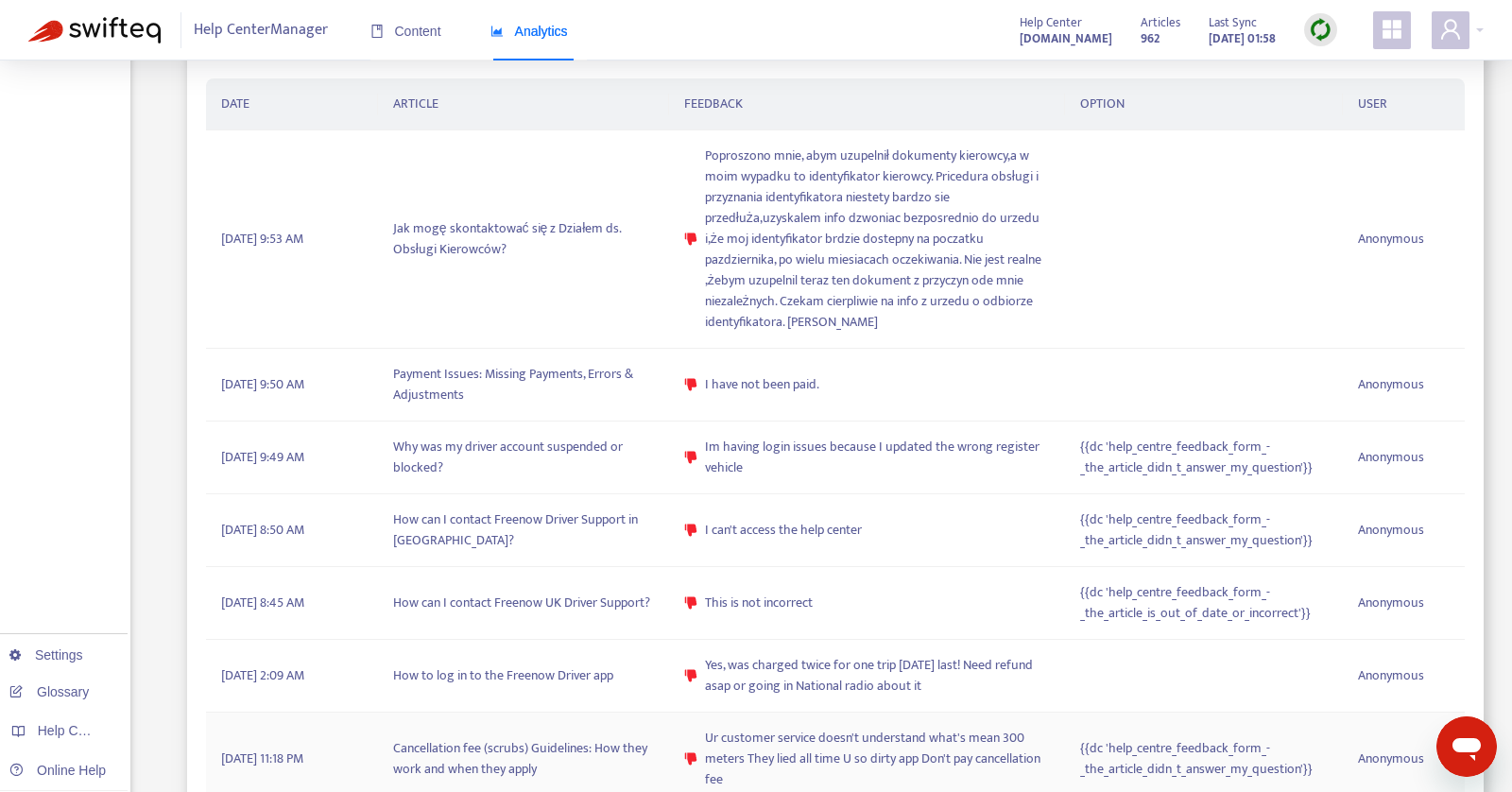
scroll to position [0, 0]
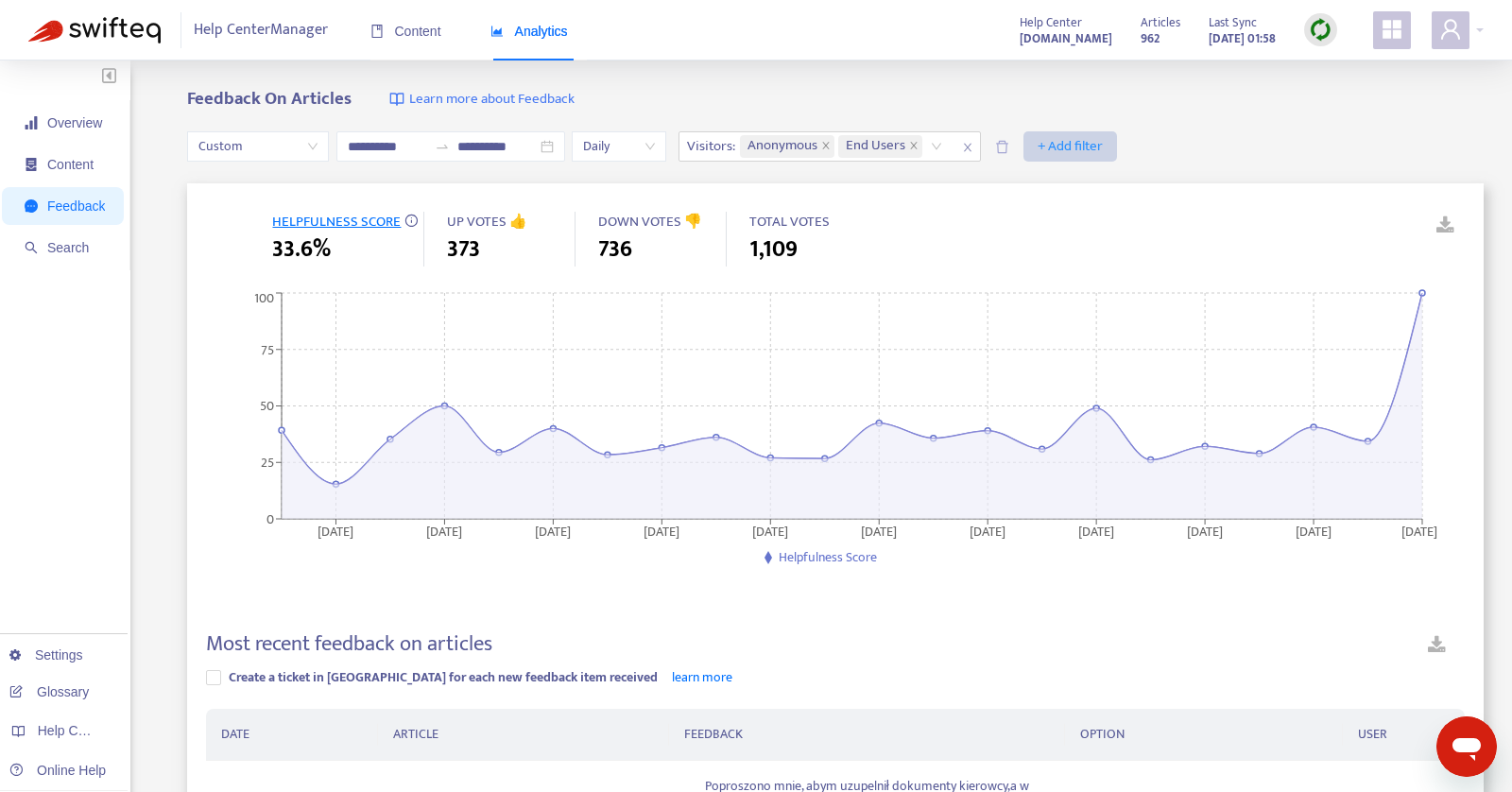
click at [1084, 142] on span "+ Add filter" at bounding box center [1070, 147] width 66 height 23
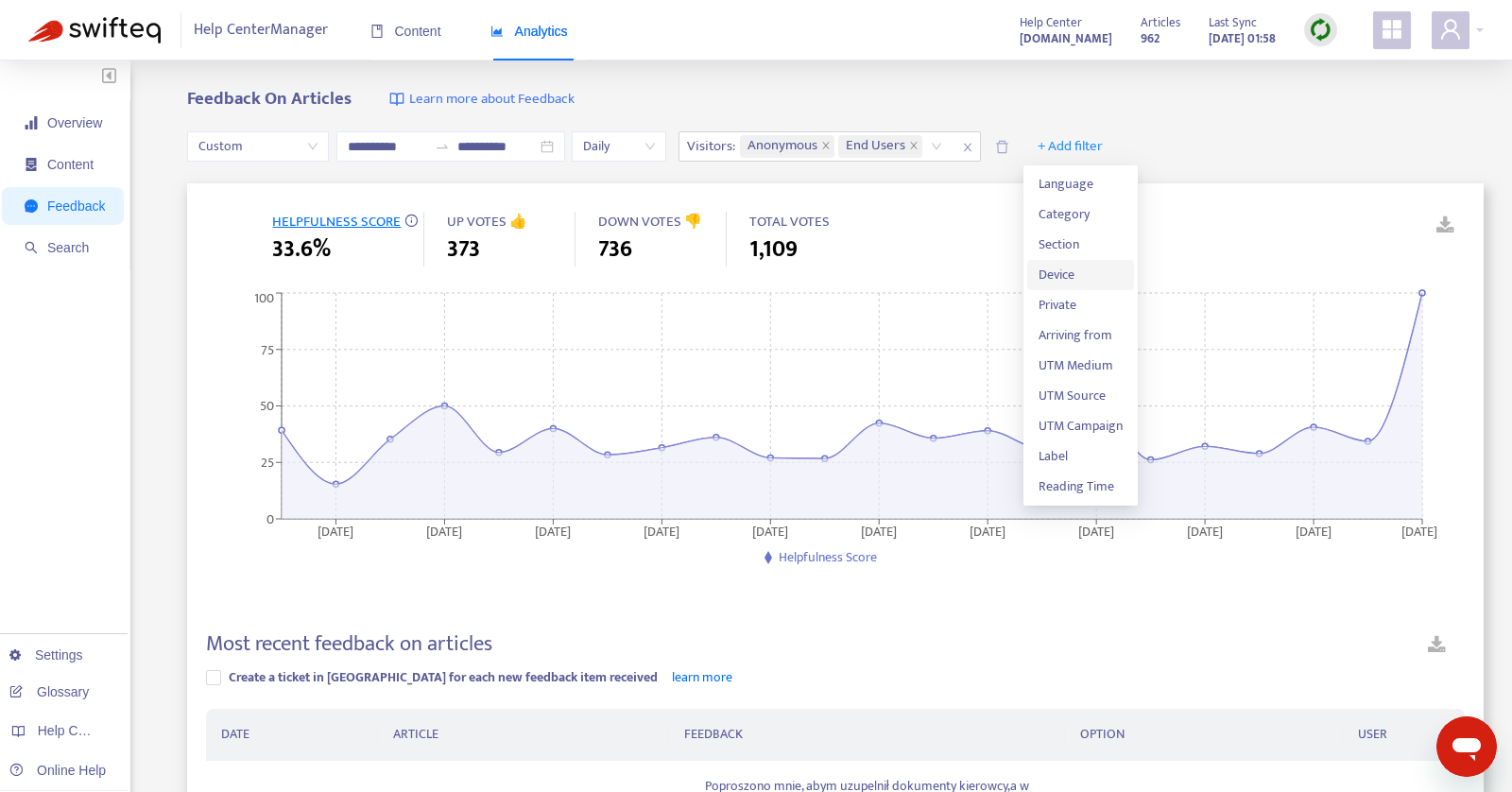
click at [1053, 271] on span "Device" at bounding box center [1080, 275] width 84 height 21
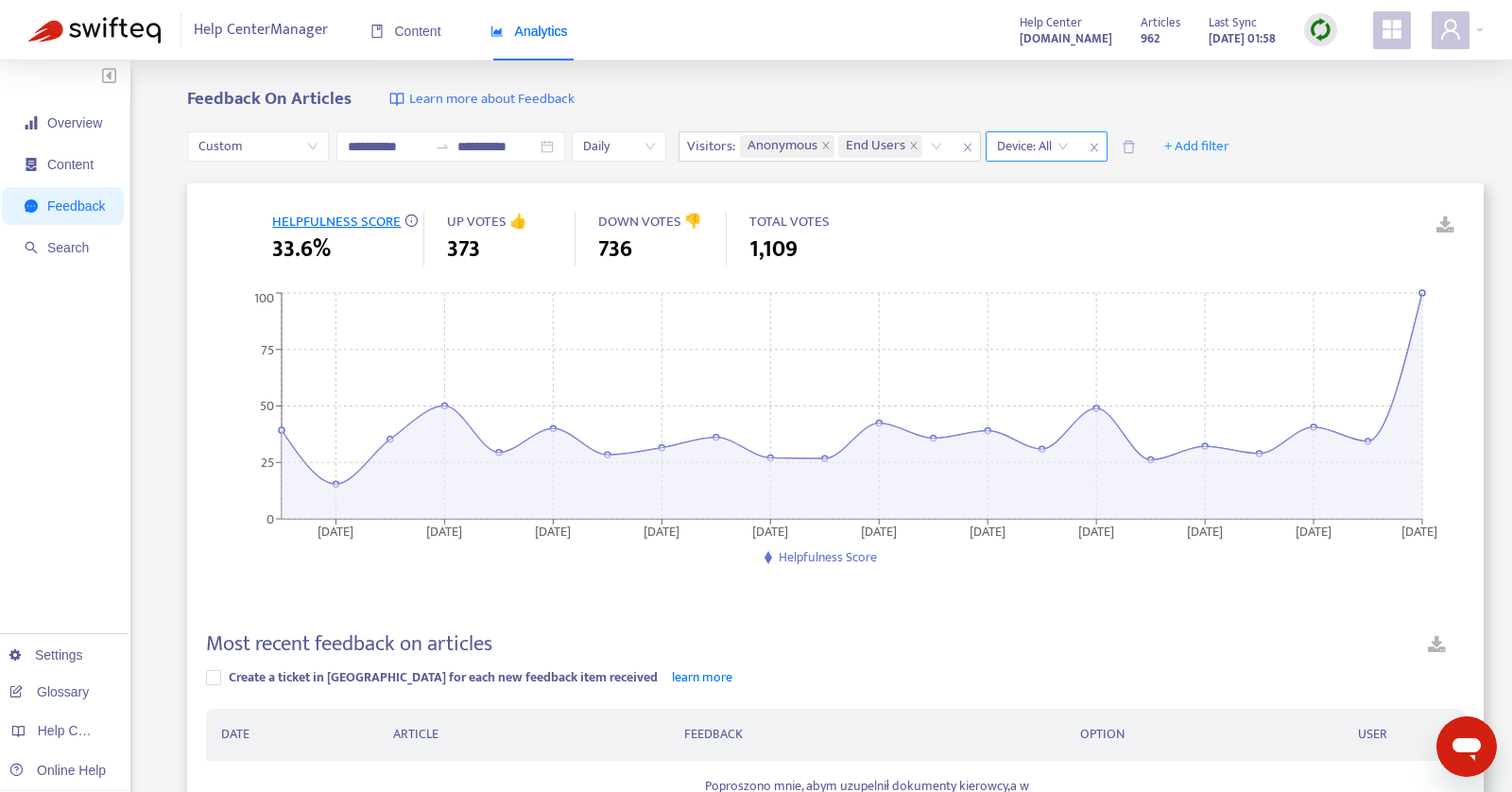
click at [1059, 159] on input "search" at bounding box center [1032, 147] width 71 height 29
click at [1129, 147] on icon "delete" at bounding box center [1129, 147] width 14 height 14
click at [730, 145] on span "+ Add filter" at bounding box center [730, 147] width 66 height 23
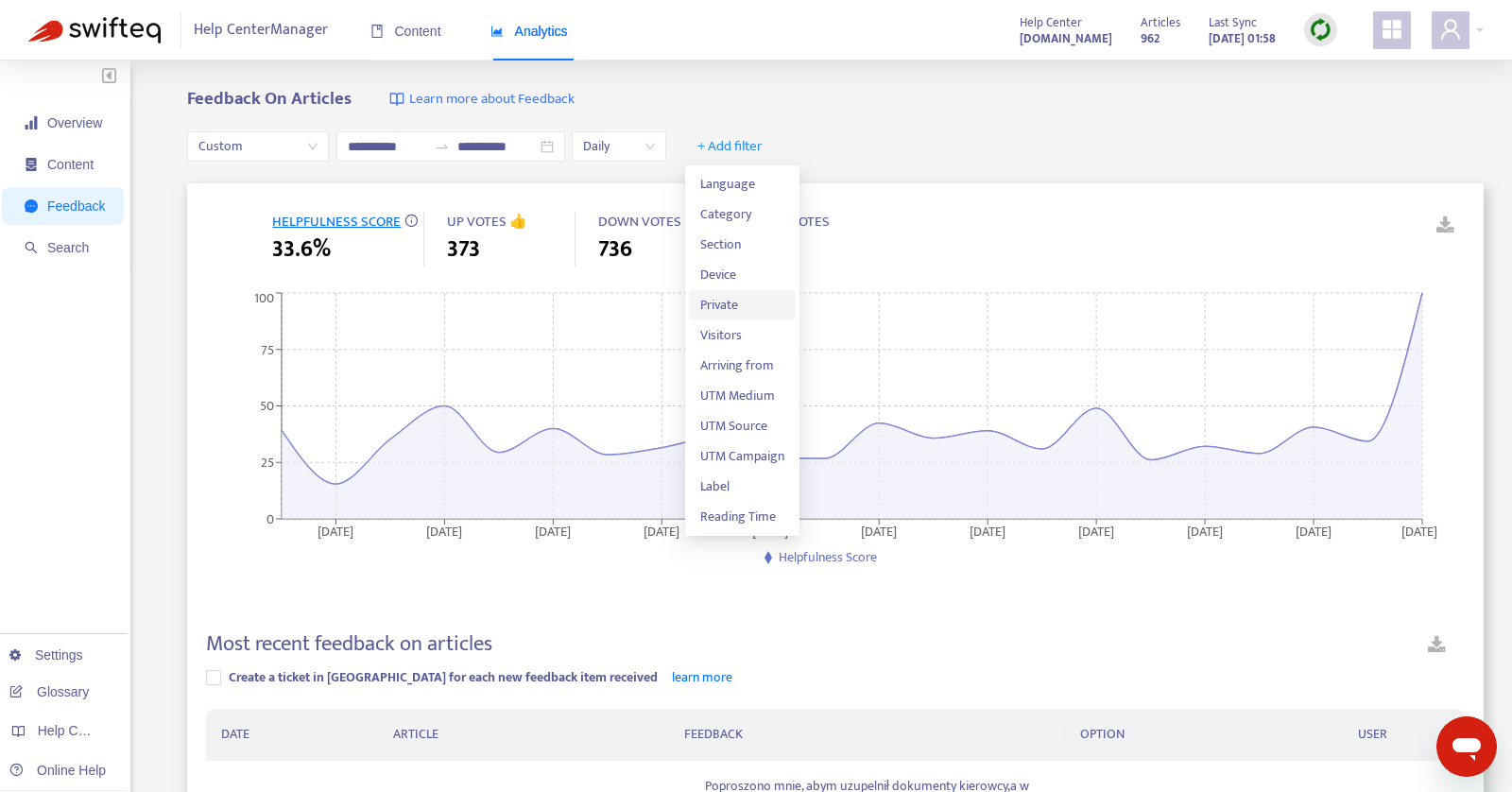
click at [727, 309] on span "Private" at bounding box center [742, 306] width 84 height 21
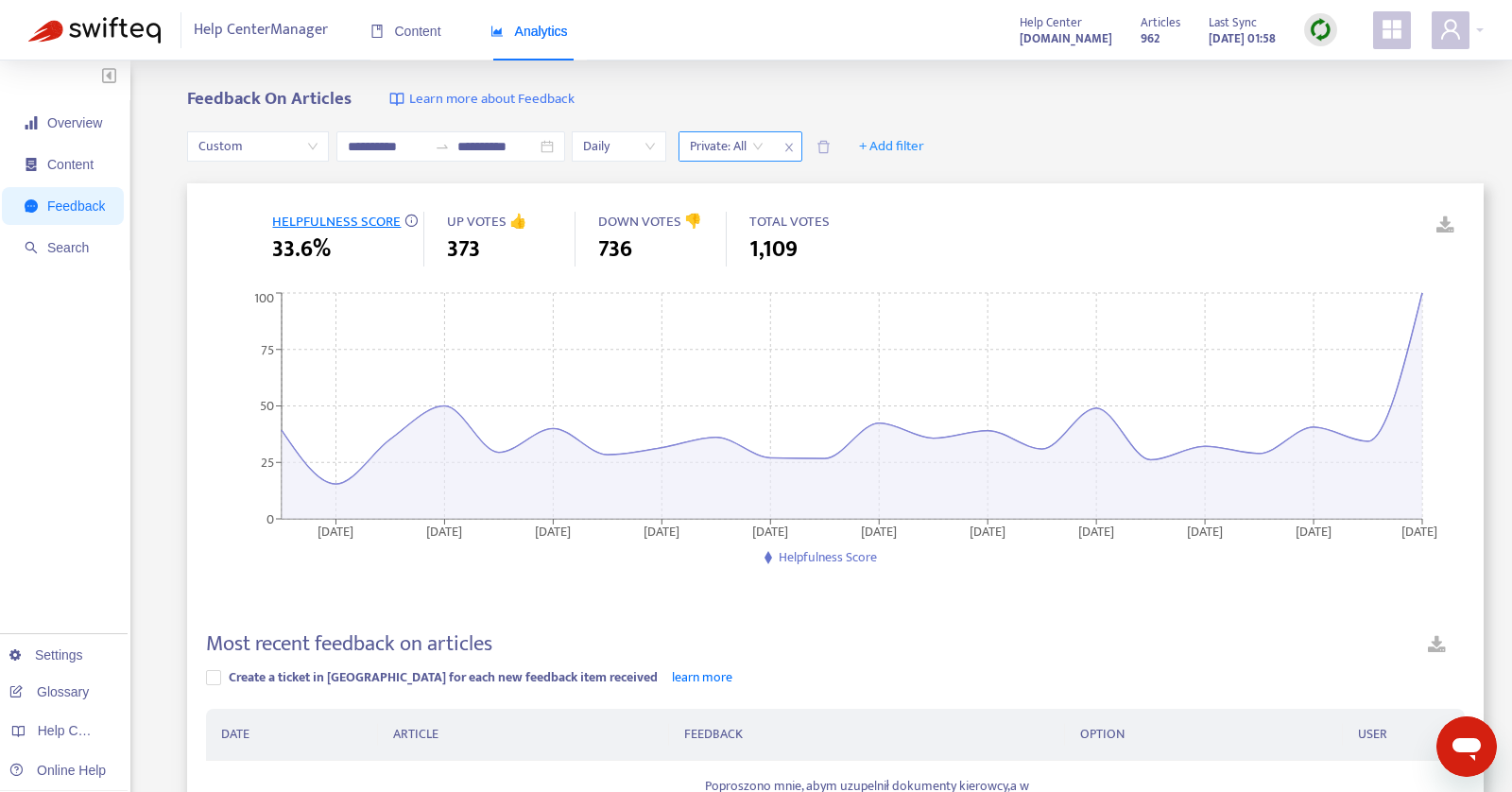
click at [769, 137] on div "Private: All" at bounding box center [726, 147] width 94 height 29
click at [830, 151] on icon "delete" at bounding box center [823, 146] width 12 height 12
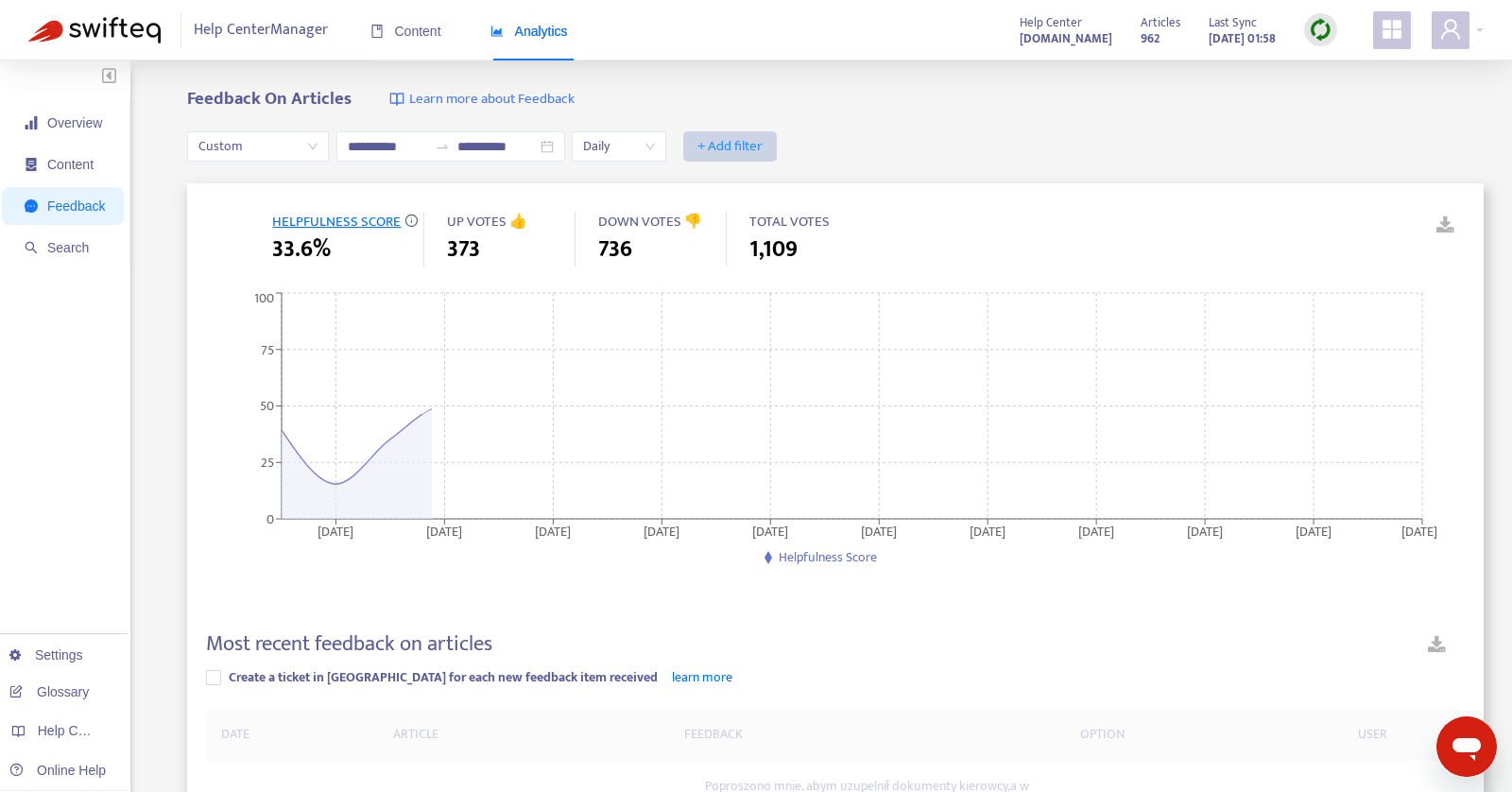
click at [749, 146] on span "+ Add filter" at bounding box center [730, 147] width 66 height 23
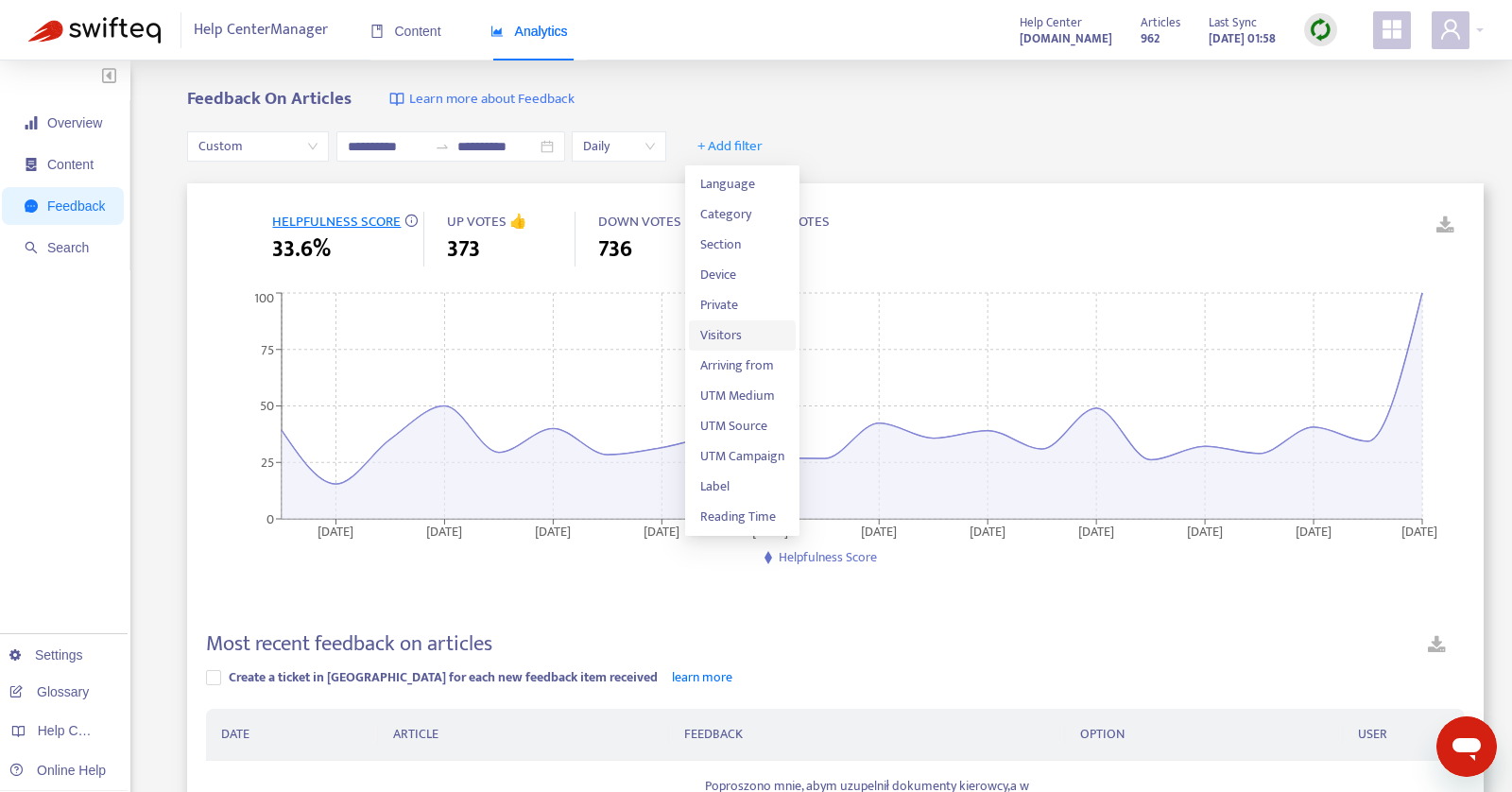
click at [743, 338] on span "Visitors" at bounding box center [742, 336] width 84 height 21
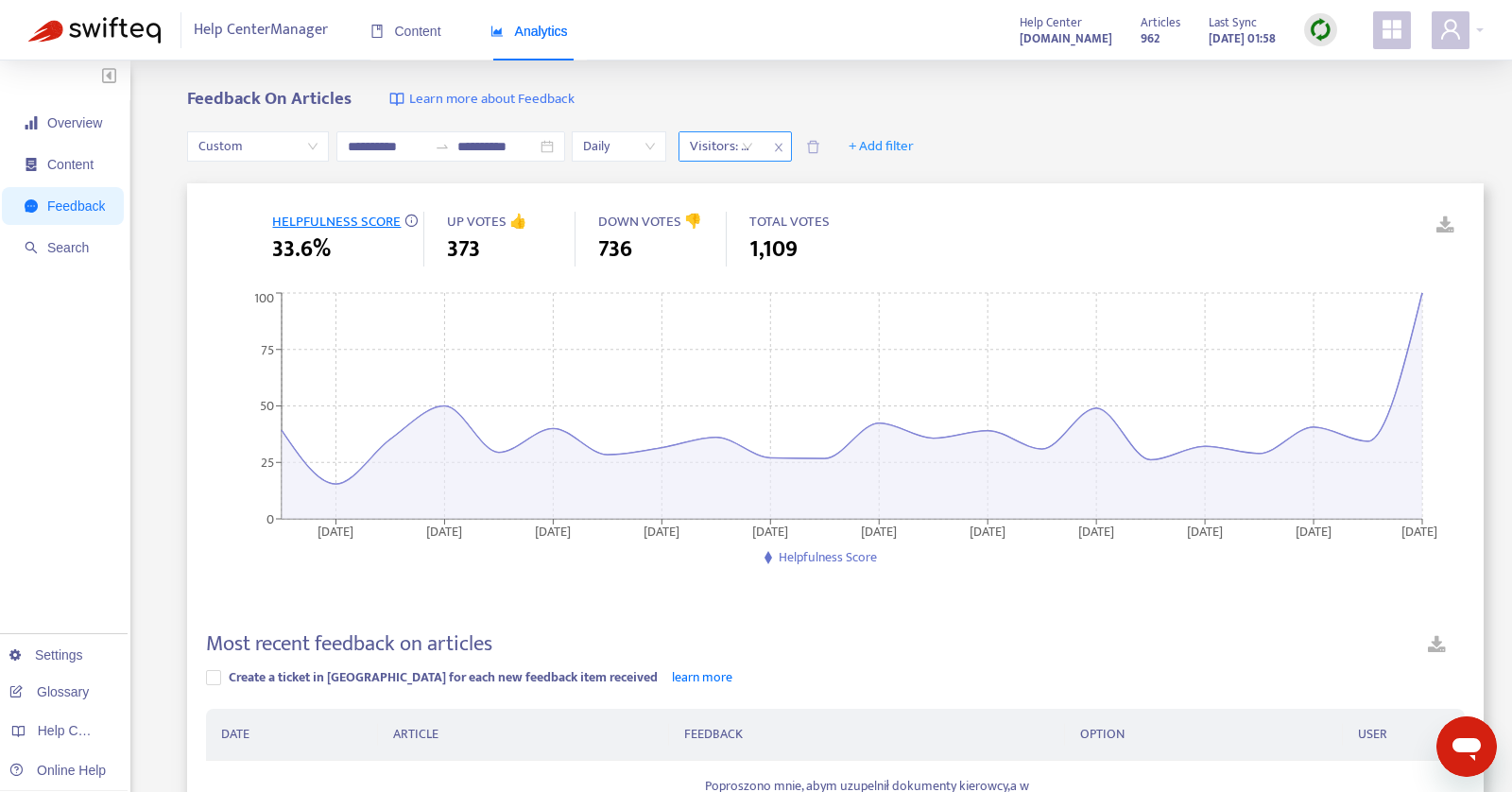
click at [750, 152] on div "Visitors: All" at bounding box center [721, 147] width 84 height 29
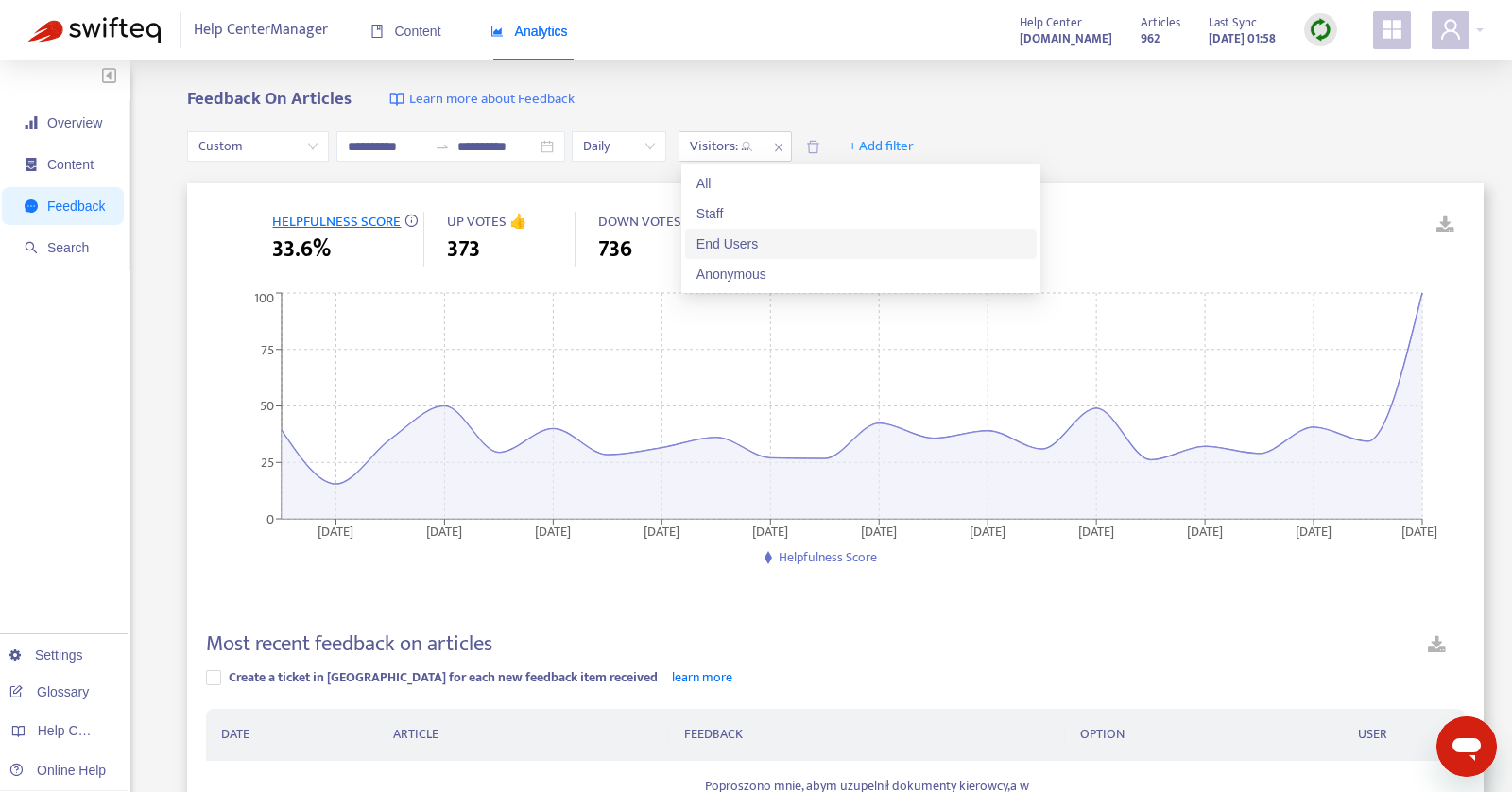
click at [722, 244] on div "End Users" at bounding box center [861, 244] width 329 height 21
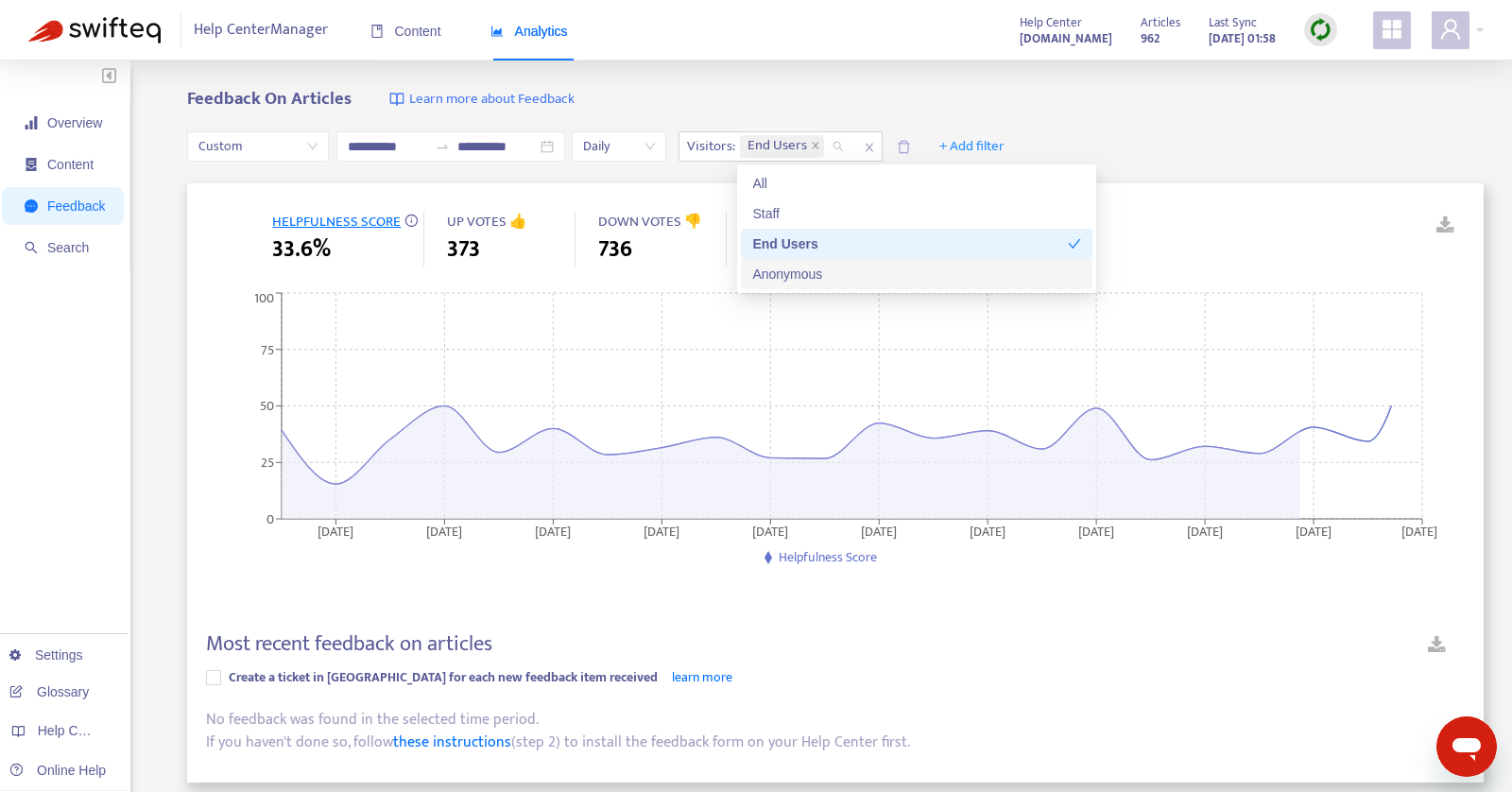
click at [783, 274] on div "Anonymous" at bounding box center [916, 274] width 329 height 21
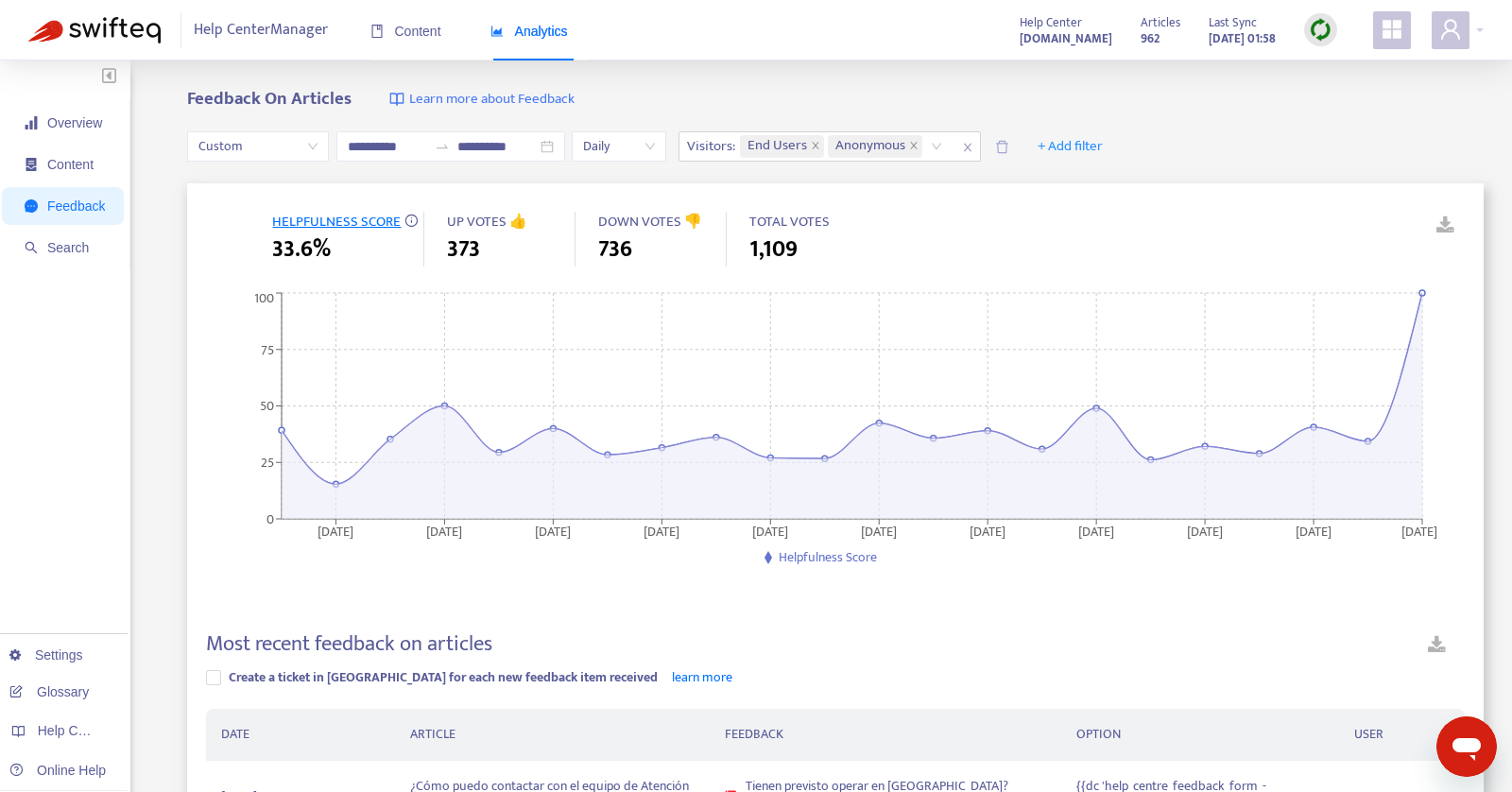
click at [1436, 644] on link at bounding box center [1436, 647] width 56 height 33
